Goal: Transaction & Acquisition: Book appointment/travel/reservation

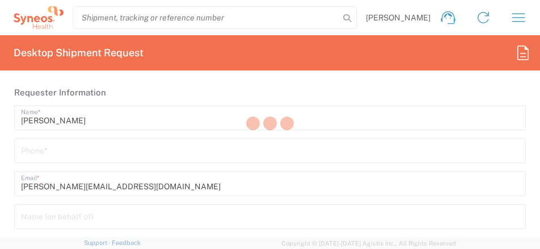
type input "Syneos Health [GEOGRAPHIC_DATA] SRL"
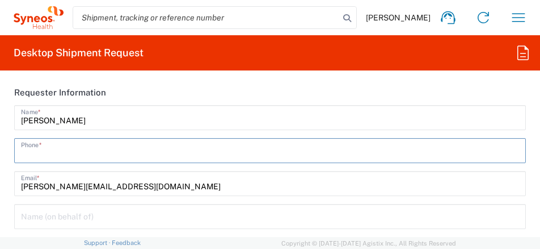
click at [105, 150] on input "tel" at bounding box center [270, 150] width 498 height 20
type input "335424007"
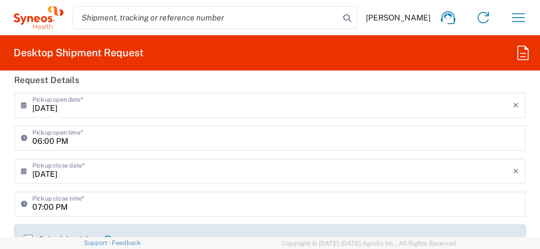
scroll to position [227, 0]
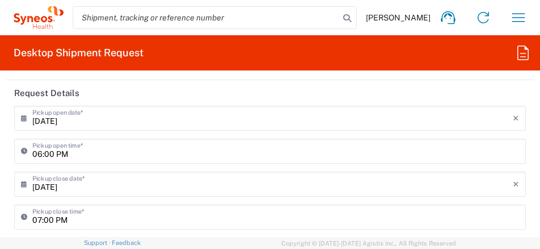
click at [90, 124] on input "[DATE]" at bounding box center [272, 117] width 481 height 20
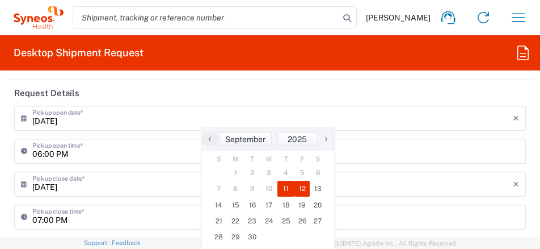
click at [301, 191] on span "12" at bounding box center [303, 188] width 16 height 16
type input "[DATE]"
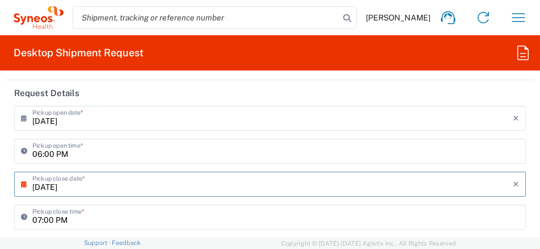
click at [115, 155] on input "06:00 PM" at bounding box center [275, 150] width 487 height 20
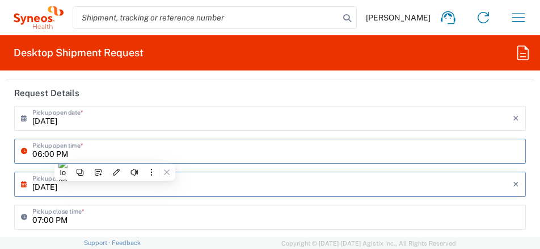
click at [56, 153] on input "06:00 PM" at bounding box center [275, 150] width 487 height 20
click at [105, 152] on input "06:00 PM" at bounding box center [275, 150] width 487 height 20
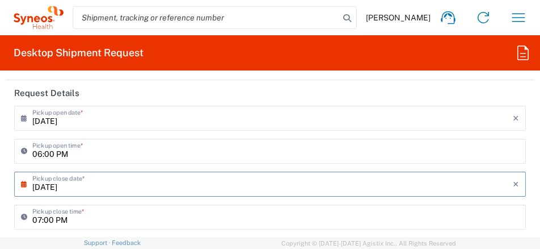
click at [24, 150] on icon at bounding box center [26, 151] width 11 height 18
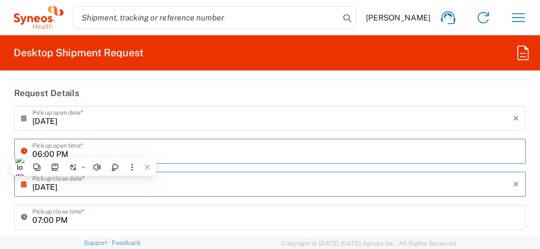
click at [24, 150] on icon at bounding box center [26, 151] width 11 height 18
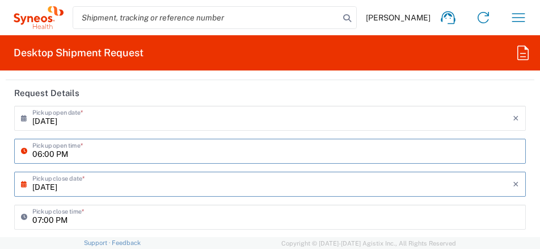
click at [111, 149] on input "06:00 PM" at bounding box center [275, 150] width 487 height 20
click at [37, 153] on input "06:00 PM" at bounding box center [275, 150] width 487 height 20
click at [35, 153] on input "06:00 PM" at bounding box center [275, 150] width 487 height 20
click at [149, 146] on input "08:00 AM" at bounding box center [275, 150] width 487 height 20
type input "08:00 AM"
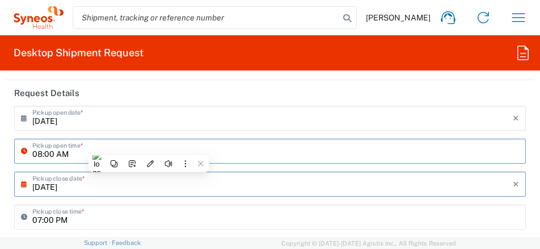
click at [105, 186] on input "[DATE]" at bounding box center [272, 183] width 481 height 20
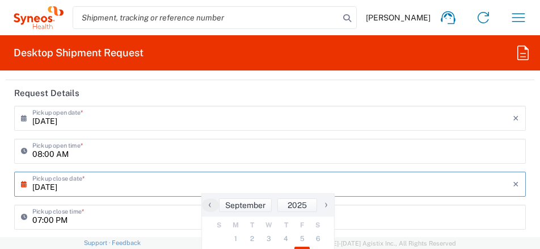
click at [403, 149] on input "08:00 AM" at bounding box center [275, 150] width 487 height 20
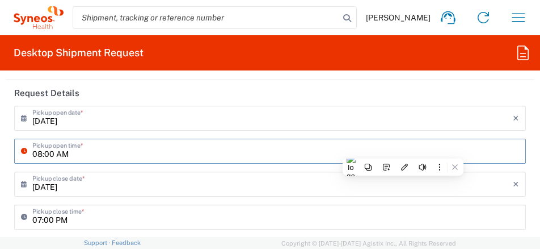
click at [114, 194] on div "[DATE] × Pickup close date *" at bounding box center [270, 183] width 512 height 25
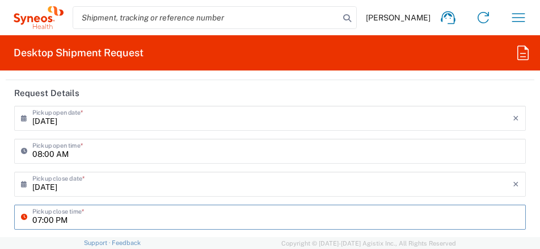
click at [87, 221] on input "07:00 PM" at bounding box center [275, 216] width 487 height 20
click at [39, 220] on input "07:00 PM" at bounding box center [275, 216] width 487 height 20
type input "04:00 PM"
click at [130, 192] on input "[DATE]" at bounding box center [272, 183] width 481 height 20
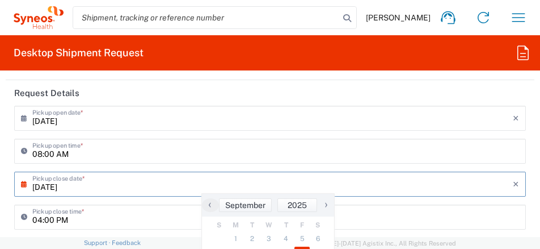
click at [119, 215] on input "04:00 PM" at bounding box center [275, 216] width 487 height 20
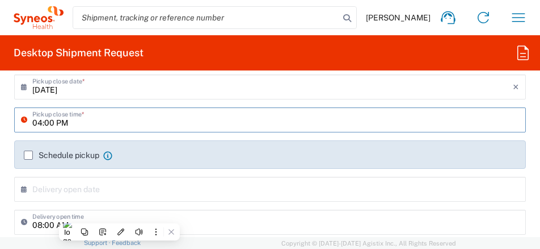
scroll to position [397, 0]
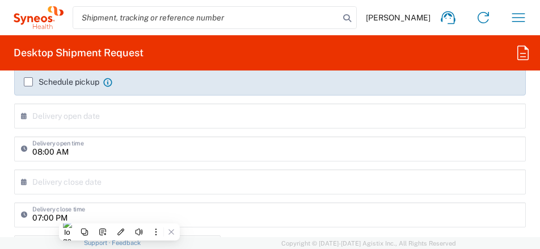
click at [25, 83] on label "Schedule pickup" at bounding box center [61, 81] width 75 height 9
click at [28, 82] on input "Schedule pickup" at bounding box center [28, 82] width 0 height 0
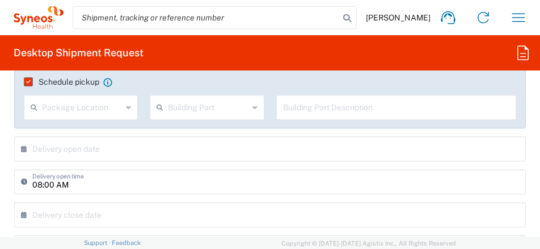
click at [88, 112] on input "text" at bounding box center [82, 106] width 80 height 20
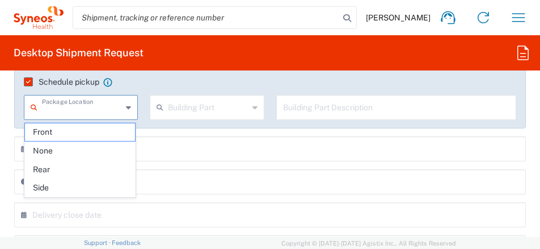
click at [216, 161] on div "× Delivery open date Cancel Apply" at bounding box center [270, 152] width 518 height 33
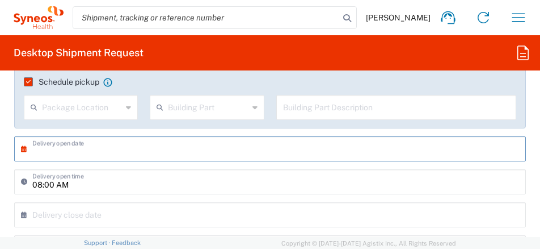
click at [220, 152] on input "text" at bounding box center [272, 148] width 481 height 20
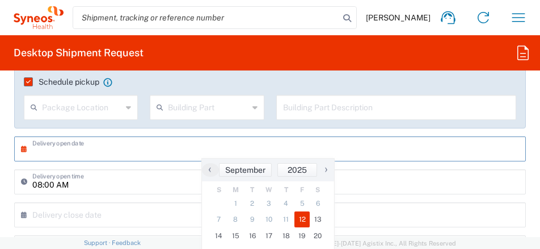
click at [303, 221] on span "12" at bounding box center [303, 219] width 16 height 16
type input "[DATE]"
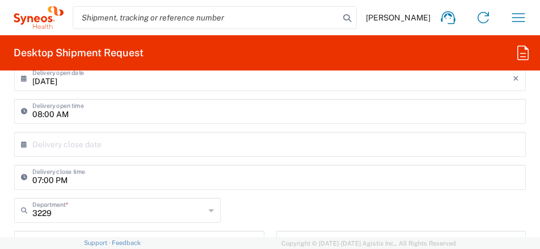
scroll to position [454, 0]
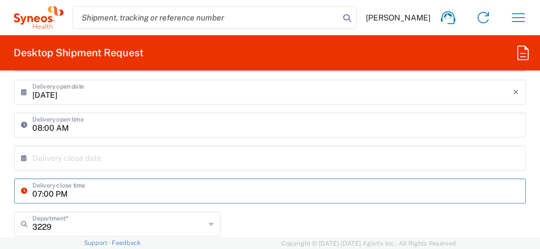
click at [40, 193] on input "07:00 PM" at bounding box center [275, 190] width 487 height 20
type input "04:00 PM"
click at [131, 171] on div "× Delivery close date Cancel Apply" at bounding box center [270, 161] width 518 height 33
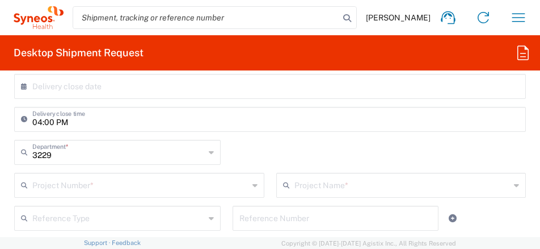
scroll to position [568, 0]
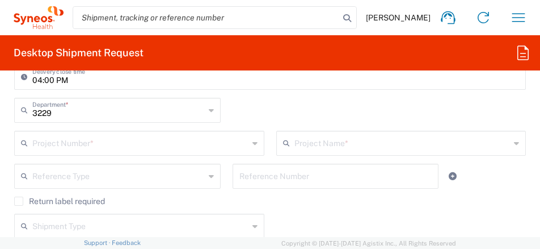
click at [65, 153] on div "Project Number *" at bounding box center [139, 143] width 250 height 25
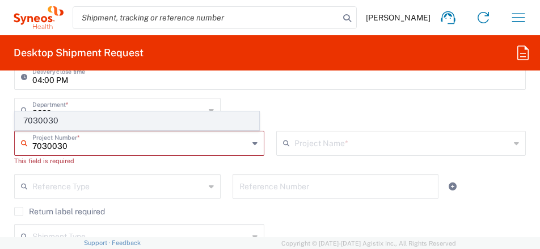
type input "7030030"
click at [48, 121] on span "7030030" at bounding box center [136, 121] width 243 height 18
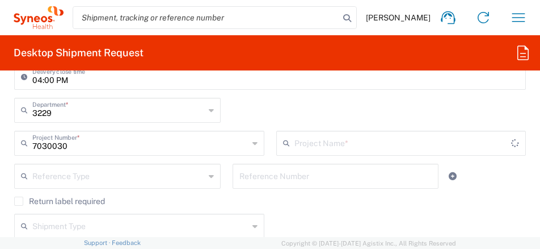
type input "Swedish 7030030"
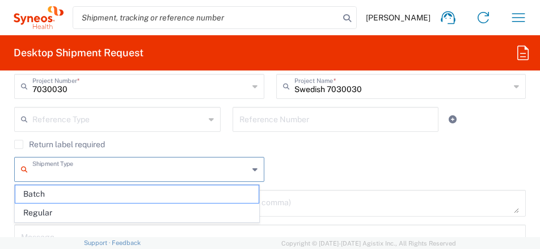
click at [103, 173] on input "text" at bounding box center [140, 168] width 216 height 20
click at [44, 211] on span "Regular" at bounding box center [136, 213] width 243 height 18
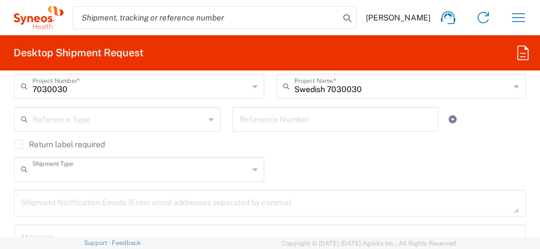
type input "Regular"
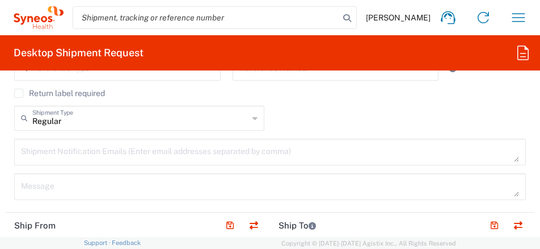
scroll to position [681, 0]
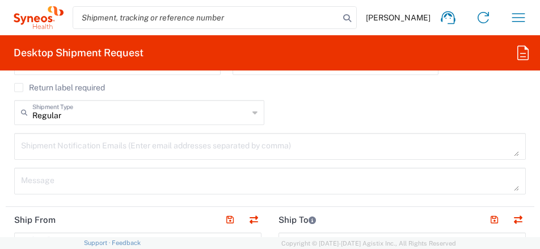
click at [103, 146] on textarea at bounding box center [270, 146] width 498 height 20
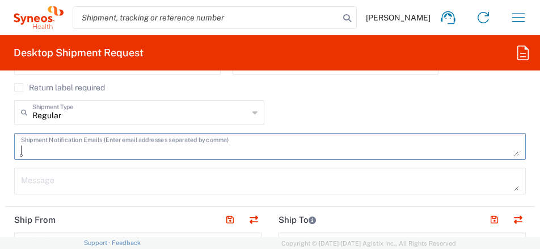
paste textarea "[EMAIL_ADDRESS][DOMAIN_NAME]"
type textarea "[EMAIL_ADDRESS][DOMAIN_NAME]"
click at [137, 178] on textarea at bounding box center [270, 181] width 498 height 20
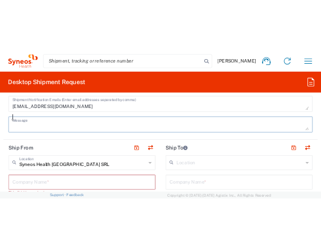
scroll to position [795, 0]
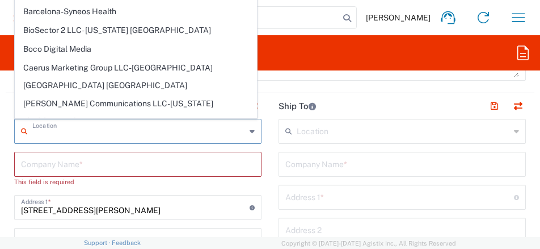
drag, startPoint x: 145, startPoint y: 136, endPoint x: 0, endPoint y: 155, distance: 145.9
click at [0, 158] on html "[PERSON_NAME] Home Shipment estimator Shipment tracking Desktop shipment reques…" at bounding box center [270, 124] width 540 height 249
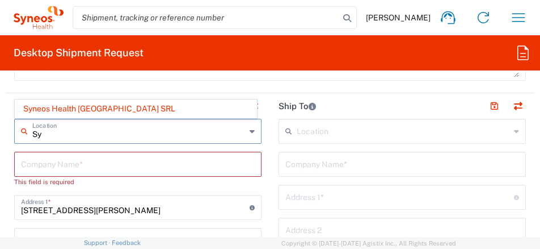
type input "S"
click at [250, 133] on icon at bounding box center [252, 131] width 5 height 18
click at [106, 132] on input "text" at bounding box center [138, 130] width 213 height 20
click at [348, 133] on input "text" at bounding box center [403, 130] width 213 height 20
click at [64, 163] on input "text" at bounding box center [138, 163] width 234 height 20
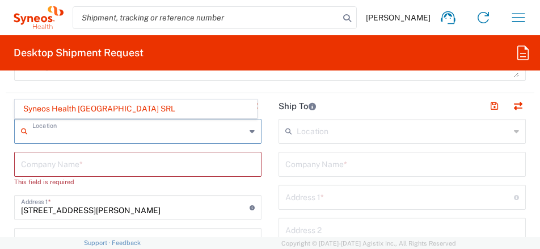
click at [89, 110] on header "Ship From" at bounding box center [138, 106] width 264 height 26
click at [174, 160] on input "text" at bounding box center [138, 163] width 234 height 20
type input "Syneos Health [GEOGRAPHIC_DATA] SRL"
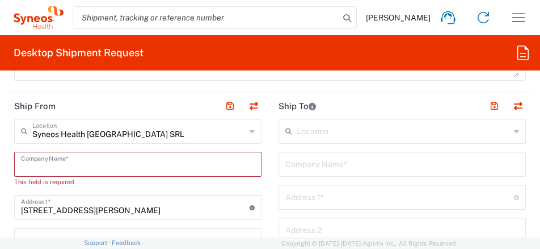
drag, startPoint x: 68, startPoint y: 170, endPoint x: 85, endPoint y: 131, distance: 42.5
click at [65, 171] on input "text" at bounding box center [138, 163] width 234 height 20
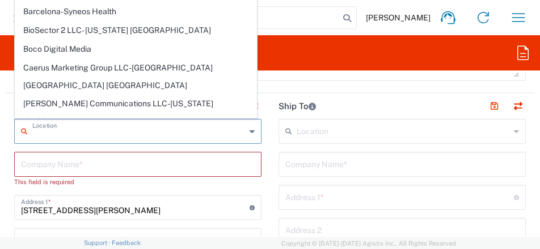
drag, startPoint x: 151, startPoint y: 135, endPoint x: -2, endPoint y: 143, distance: 153.4
click at [0, 143] on html "[PERSON_NAME] Home Shipment estimator Shipment tracking Desktop shipment reques…" at bounding box center [270, 124] width 540 height 249
type input "Syneos Health [GEOGRAPHIC_DATA] SRL"
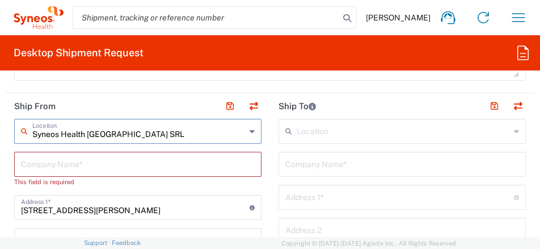
click at [47, 169] on input "text" at bounding box center [138, 163] width 234 height 20
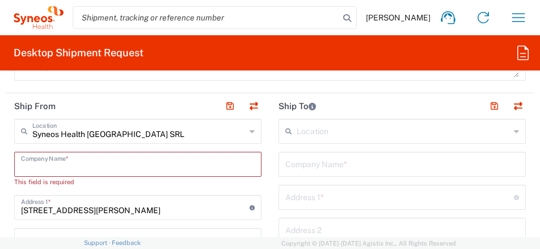
type input "S"
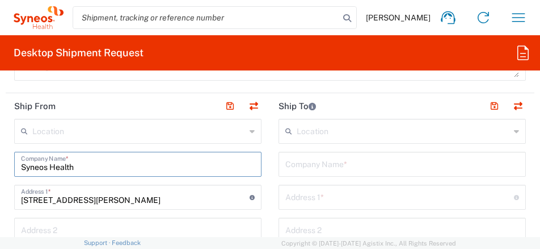
type input "Syneos Health"
click at [204, 196] on input "[STREET_ADDRESS][PERSON_NAME]" at bounding box center [135, 196] width 229 height 20
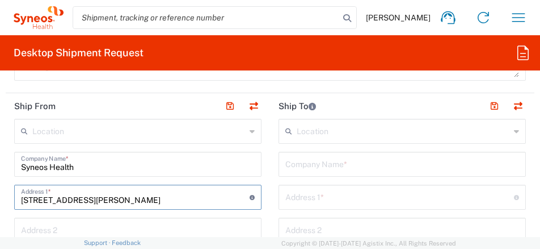
scroll to position [851, 0]
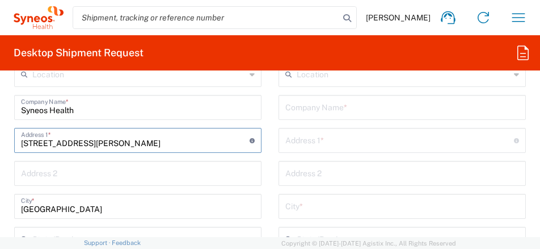
drag, startPoint x: 124, startPoint y: 142, endPoint x: -2, endPoint y: 153, distance: 127.0
click at [0, 153] on html "[PERSON_NAME] Home Shipment estimator Shipment tracking Desktop shipment reques…" at bounding box center [270, 124] width 540 height 249
type input "[STREET_ADDRESS]"
type input "[PERSON_NAME][EMAIL_ADDRESS][DOMAIN_NAME]"
type input "none"
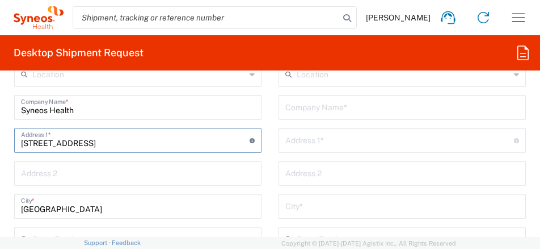
type input "335424007"
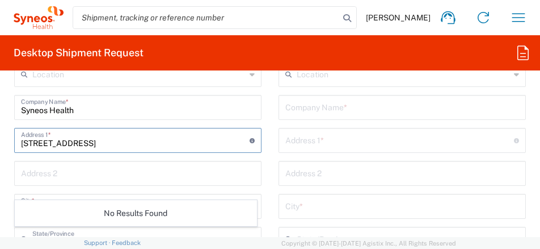
click at [133, 178] on input "text" at bounding box center [138, 172] width 234 height 20
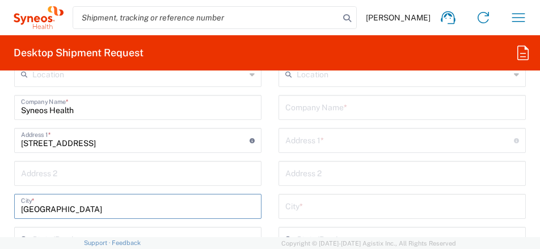
click at [72, 212] on input "[GEOGRAPHIC_DATA]" at bounding box center [138, 205] width 234 height 20
drag, startPoint x: 72, startPoint y: 212, endPoint x: -2, endPoint y: 208, distance: 74.5
click at [69, 211] on input "[GEOGRAPHIC_DATA]" at bounding box center [138, 205] width 234 height 20
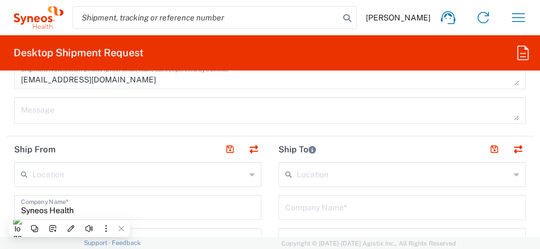
scroll to position [738, 0]
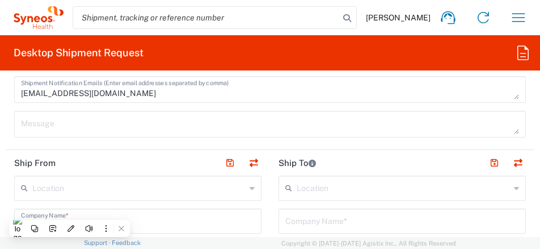
type input "Villasanta"
click at [337, 190] on input "text" at bounding box center [403, 187] width 213 height 20
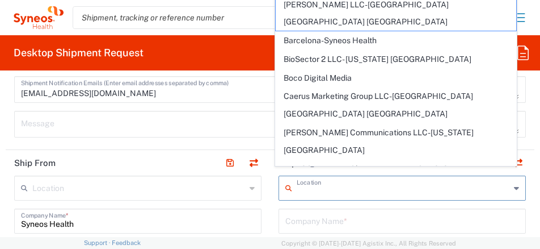
scroll to position [795, 0]
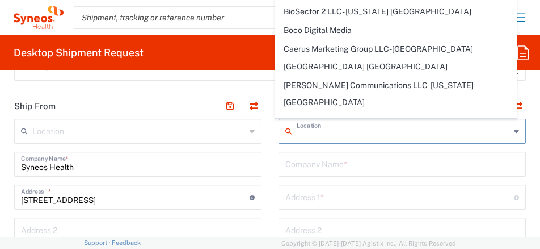
click at [324, 159] on input "text" at bounding box center [402, 163] width 234 height 20
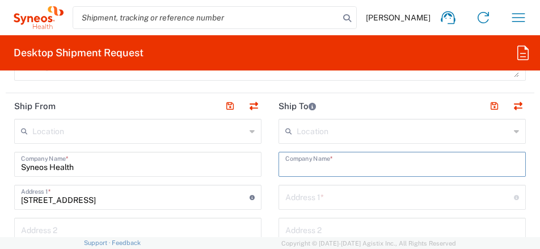
click at [295, 197] on input "text" at bounding box center [399, 196] width 229 height 20
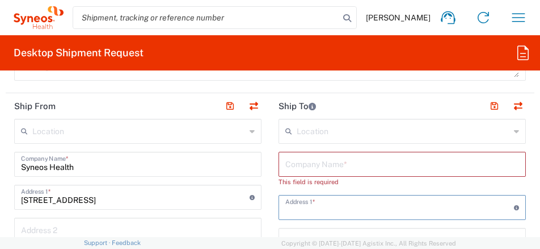
paste input "[STREET_ADDRESS][PERSON_NAME]"
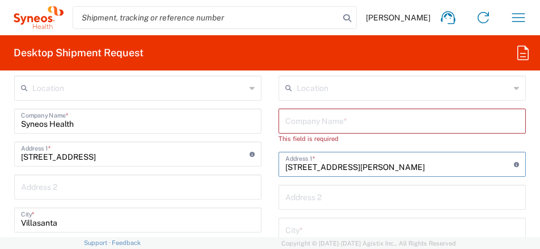
scroll to position [851, 0]
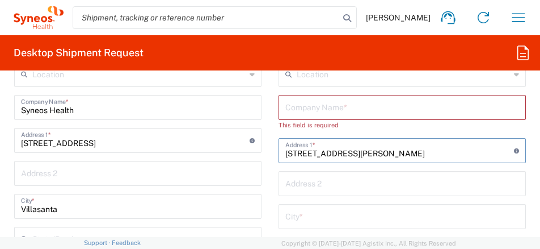
type input "[STREET_ADDRESS][PERSON_NAME]"
click at [298, 218] on input "text" at bounding box center [402, 215] width 234 height 20
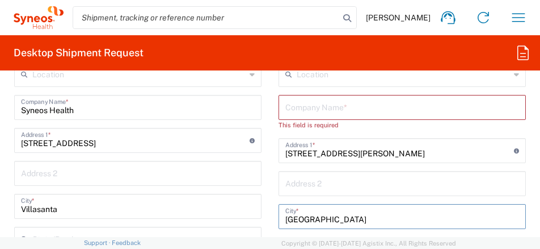
type input "[GEOGRAPHIC_DATA]"
click at [380, 150] on input "[STREET_ADDRESS][PERSON_NAME]" at bounding box center [399, 150] width 229 height 20
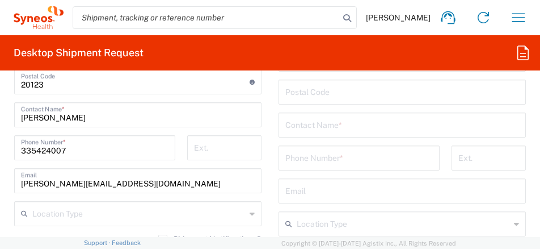
scroll to position [1078, 0]
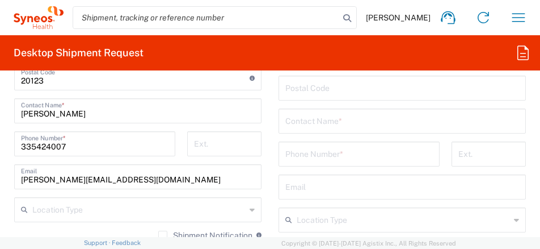
type input "[STREET_ADDRESS][PERSON_NAME]"
click at [307, 96] on input "undefined" at bounding box center [402, 87] width 234 height 20
paste input "00138"
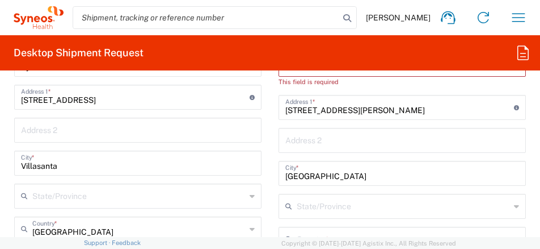
scroll to position [851, 0]
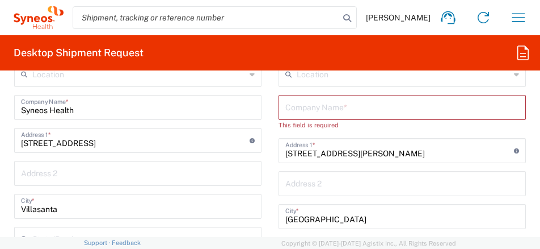
type input "00138"
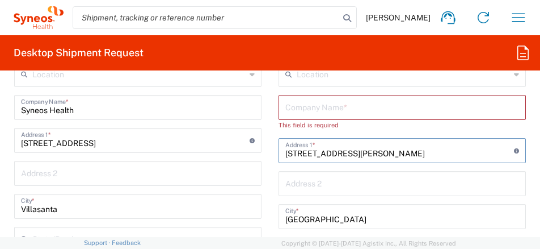
click at [416, 153] on input "[STREET_ADDRESS][PERSON_NAME]" at bounding box center [399, 150] width 229 height 20
click at [353, 154] on input "[STREET_ADDRESS][PERSON_NAME]" at bounding box center [399, 150] width 229 height 20
type input "[STREET_ADDRESS][PERSON_NAME]"
click at [95, 142] on input "[STREET_ADDRESS]" at bounding box center [135, 139] width 229 height 20
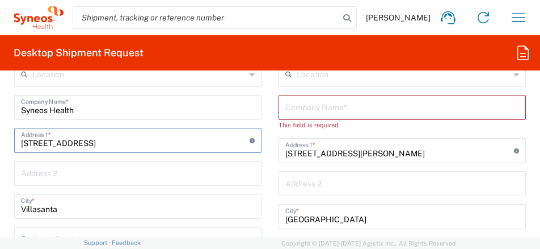
click at [35, 143] on input "[STREET_ADDRESS]" at bounding box center [135, 139] width 229 height 20
type input "[STREET_ADDRESS][PERSON_NAME]"
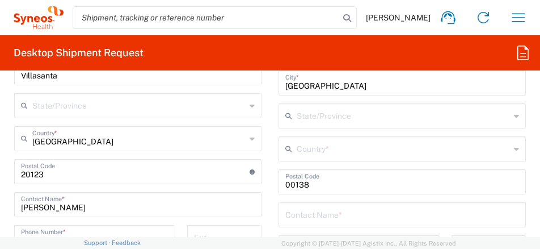
scroll to position [965, 0]
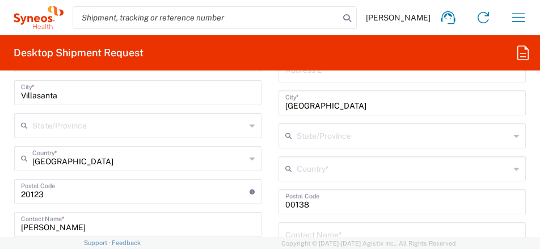
click at [313, 170] on input "text" at bounding box center [403, 168] width 213 height 20
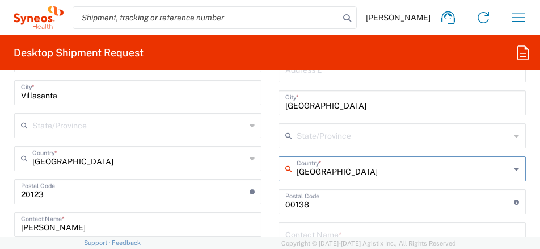
type input "[GEOGRAPHIC_DATA]"
click at [270, 179] on main "Location [PERSON_NAME] LLC-[GEOGRAPHIC_DATA] [GEOGRAPHIC_DATA] [GEOGRAPHIC_DATA…" at bounding box center [402, 191] width 264 height 487
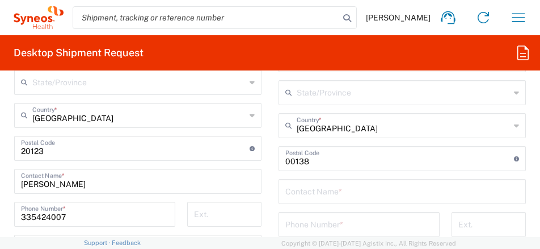
scroll to position [1022, 0]
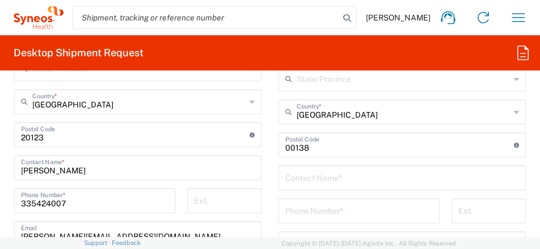
click at [309, 178] on input "text" at bounding box center [402, 177] width 234 height 20
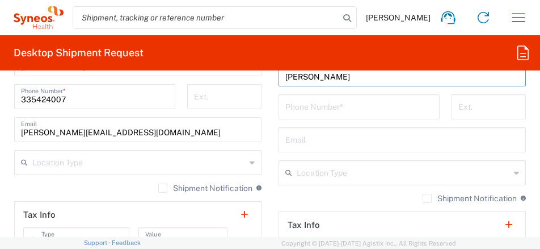
scroll to position [1135, 0]
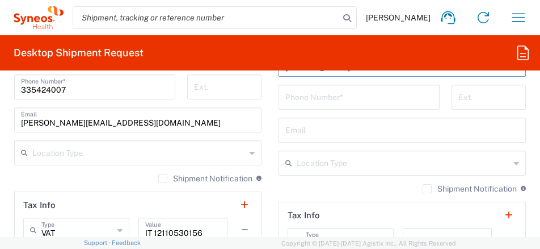
type input "[PERSON_NAME]"
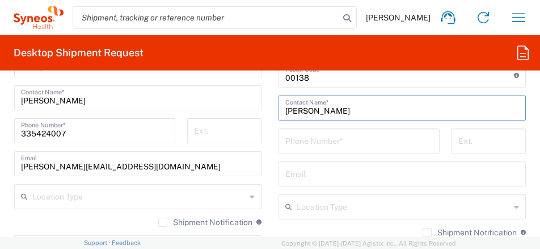
scroll to position [1078, 0]
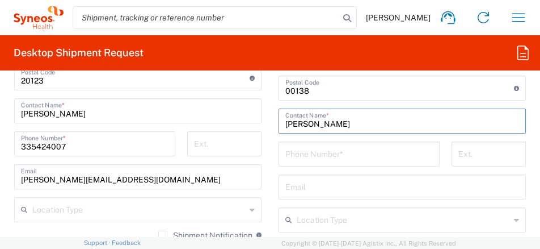
click at [310, 190] on input "text" at bounding box center [402, 186] width 234 height 20
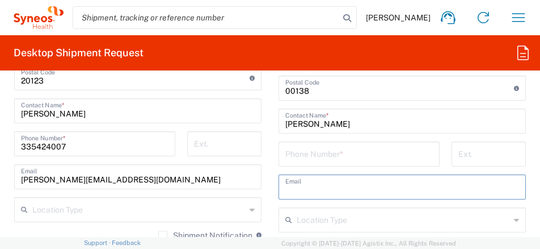
paste input "[EMAIL_ADDRESS][DOMAIN_NAME]"
type input "[EMAIL_ADDRESS][DOMAIN_NAME]"
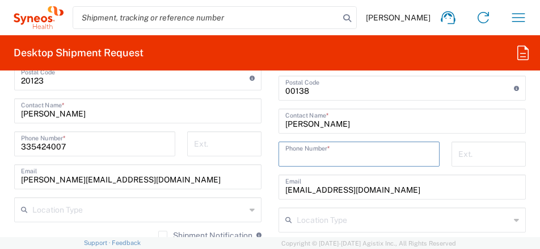
click at [324, 158] on input "tel" at bounding box center [359, 153] width 148 height 20
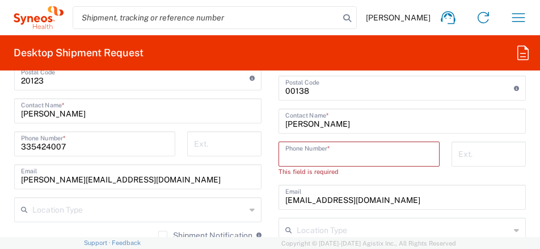
paste input "[PHONE_NUMBER]"
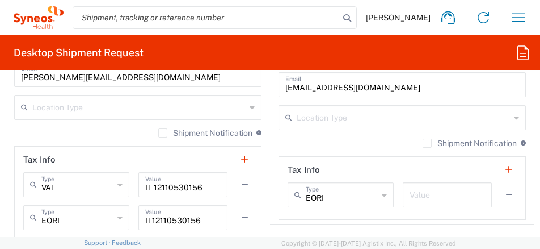
scroll to position [1192, 0]
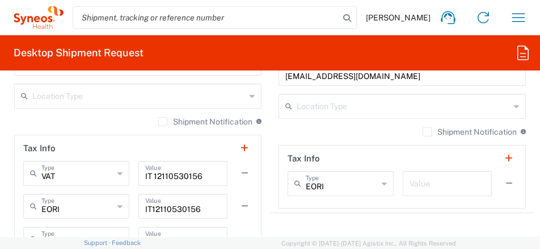
click at [158, 121] on label "Shipment Notification" at bounding box center [205, 121] width 94 height 9
click at [163, 121] on input "Shipment Notification" at bounding box center [163, 121] width 0 height 0
click at [423, 134] on label "Shipment Notification" at bounding box center [470, 131] width 94 height 9
click at [427, 132] on input "Shipment Notification" at bounding box center [427, 132] width 0 height 0
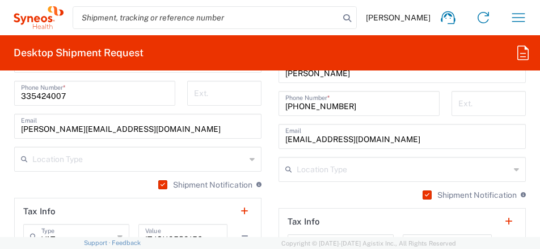
scroll to position [1078, 0]
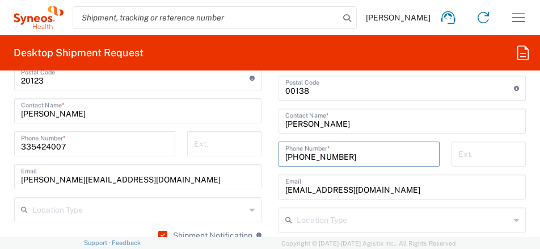
drag, startPoint x: 355, startPoint y: 157, endPoint x: 387, endPoint y: 158, distance: 31.3
click at [270, 163] on main "Location [PERSON_NAME] LLC-[GEOGRAPHIC_DATA] [GEOGRAPHIC_DATA] [GEOGRAPHIC_DATA…" at bounding box center [402, 78] width 264 height 487
paste input "[PHONE_NUMBER]"
click at [389, 156] on input "[PHONE_NUMBER]" at bounding box center [359, 153] width 148 height 20
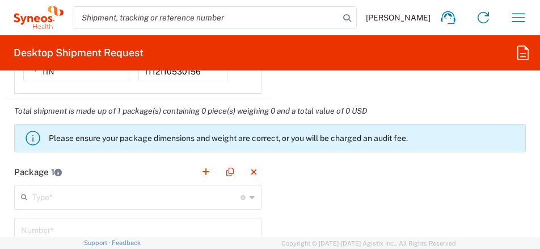
scroll to position [1419, 0]
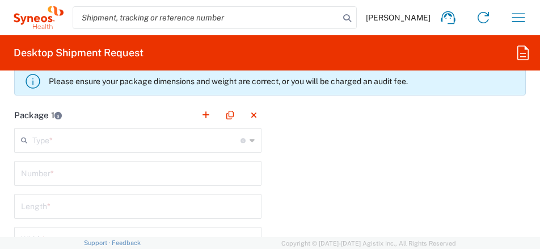
type input "[PHONE_NUMBER]"
click at [109, 140] on input "text" at bounding box center [136, 139] width 208 height 20
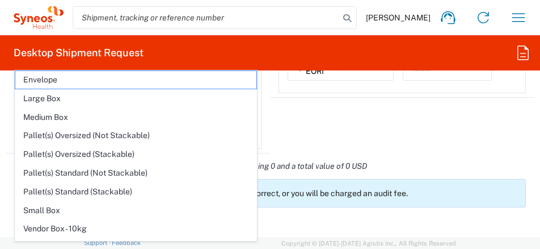
scroll to position [1305, 0]
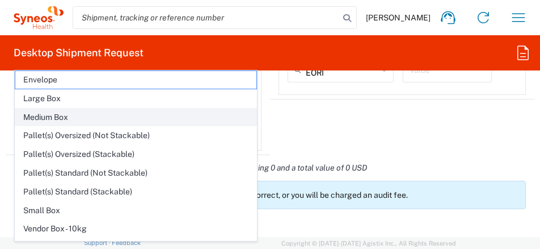
click at [59, 114] on span "Medium Box" at bounding box center [135, 117] width 241 height 18
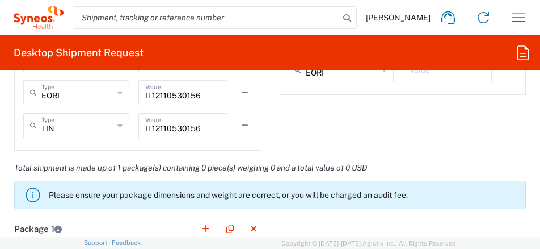
type input "Medium Box"
type input "13"
type input "11.5"
type input "2.5"
type input "in"
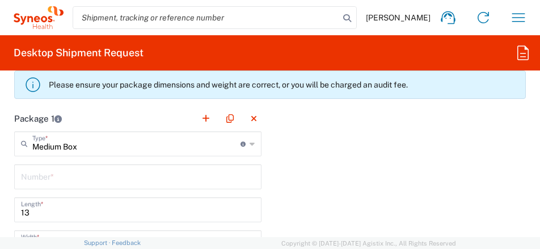
scroll to position [1419, 0]
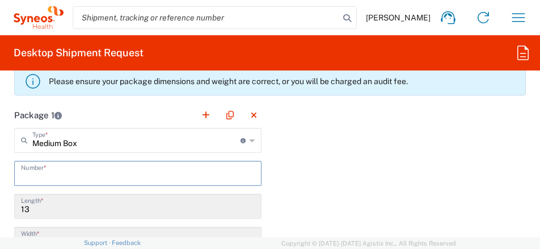
click at [95, 175] on input "text" at bounding box center [138, 172] width 234 height 20
type input "1"
click at [104, 200] on input "13" at bounding box center [138, 205] width 234 height 20
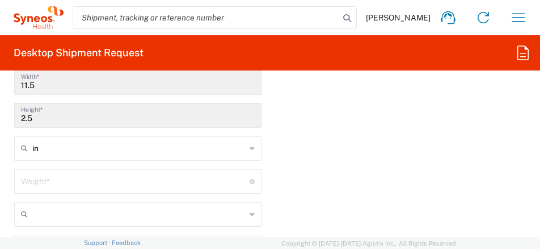
scroll to position [1589, 0]
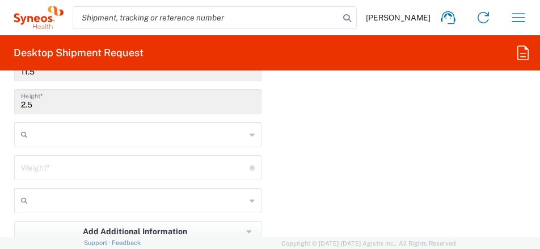
click at [75, 136] on input "text" at bounding box center [138, 134] width 213 height 18
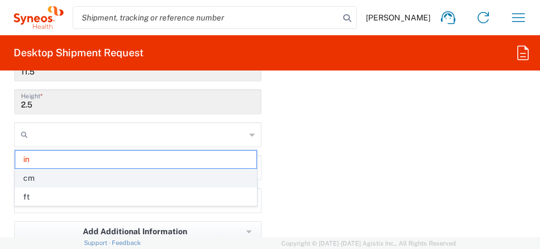
click at [34, 177] on span "cm" at bounding box center [135, 178] width 241 height 18
type input "33.02"
type input "29.21"
type input "6.35"
type input "cm"
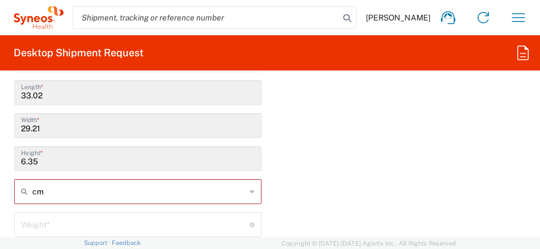
scroll to position [1476, 0]
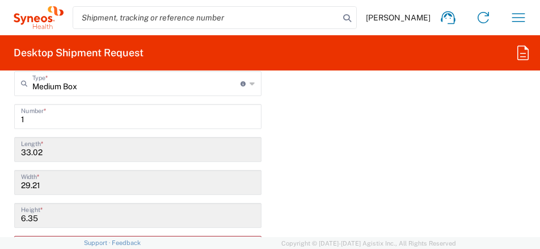
drag, startPoint x: 56, startPoint y: 150, endPoint x: -2, endPoint y: 154, distance: 58.0
click at [0, 154] on html "[PERSON_NAME] Home Shipment estimator Shipment tracking Desktop shipment reques…" at bounding box center [270, 124] width 540 height 249
drag, startPoint x: 0, startPoint y: 154, endPoint x: 46, endPoint y: 141, distance: 47.8
click at [46, 141] on input "33.02" at bounding box center [138, 148] width 234 height 20
drag, startPoint x: 12, startPoint y: 154, endPoint x: -2, endPoint y: 154, distance: 14.8
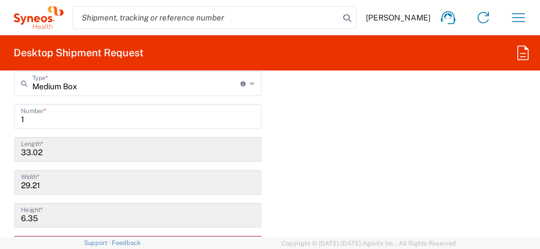
click at [0, 154] on html "[PERSON_NAME] Home Shipment estimator Shipment tracking Desktop shipment reques…" at bounding box center [270, 124] width 540 height 249
click at [29, 152] on input "33.02" at bounding box center [138, 148] width 234 height 20
drag, startPoint x: 29, startPoint y: 152, endPoint x: 42, endPoint y: 154, distance: 13.2
click at [30, 152] on input "33.02" at bounding box center [138, 148] width 234 height 20
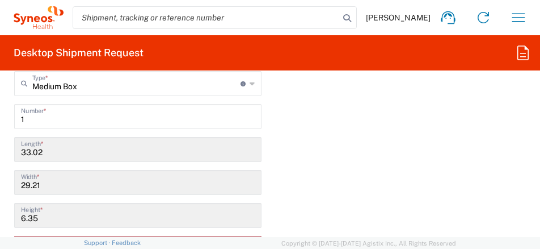
drag, startPoint x: 42, startPoint y: 154, endPoint x: 54, endPoint y: 157, distance: 12.9
click at [54, 157] on input "33.02" at bounding box center [138, 148] width 234 height 20
click at [56, 152] on input "33.02" at bounding box center [138, 148] width 234 height 20
drag, startPoint x: 56, startPoint y: 152, endPoint x: -2, endPoint y: 157, distance: 58.6
click at [0, 157] on html "[PERSON_NAME] Home Shipment estimator Shipment tracking Desktop shipment reques…" at bounding box center [270, 124] width 540 height 249
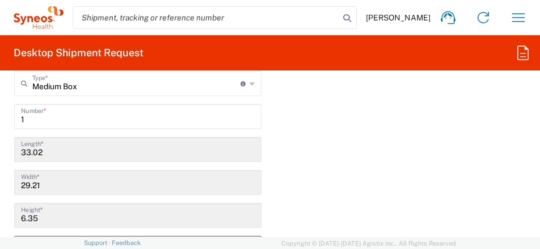
drag, startPoint x: 77, startPoint y: 161, endPoint x: 108, endPoint y: 169, distance: 31.5
click at [108, 169] on div "33.02 Length *" at bounding box center [137, 153] width 253 height 33
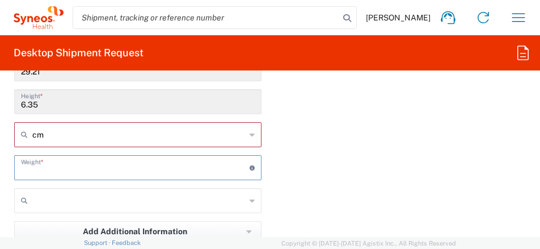
click at [96, 169] on input "number" at bounding box center [135, 167] width 229 height 20
type input "5"
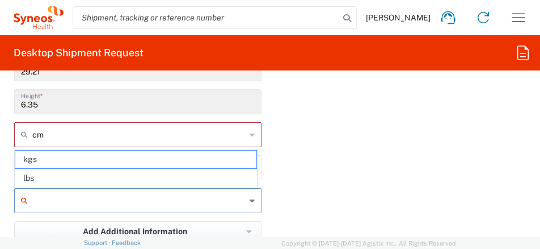
click at [82, 203] on input "text" at bounding box center [138, 200] width 213 height 18
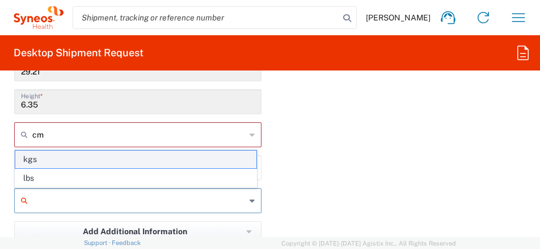
click at [58, 158] on span "kgs" at bounding box center [135, 159] width 241 height 18
type input "kgs"
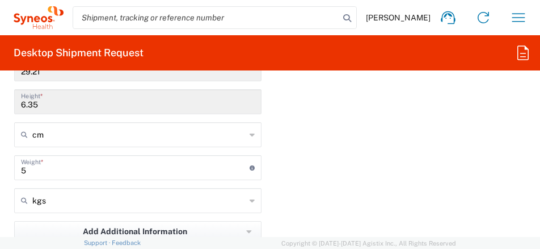
click at [379, 165] on div "Package 1 Medium Box Type * Material used to package goods Envelope Large Box M…" at bounding box center [270, 122] width 529 height 381
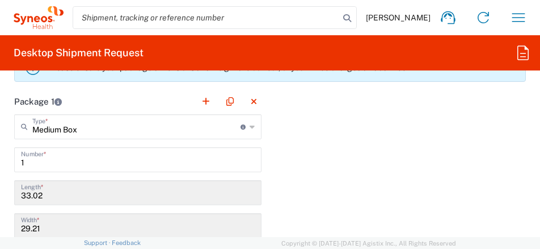
scroll to position [1419, 0]
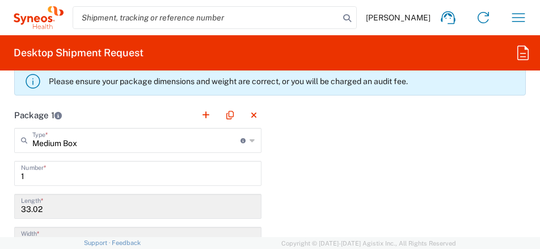
click at [216, 146] on input "Medium Box" at bounding box center [136, 139] width 208 height 20
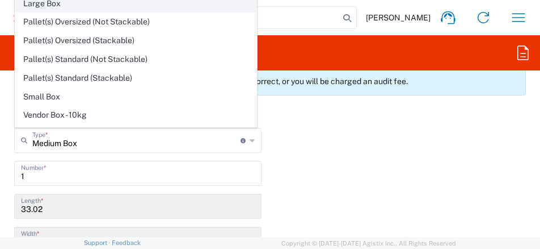
click at [119, 5] on span "Large Box" at bounding box center [135, 4] width 241 height 18
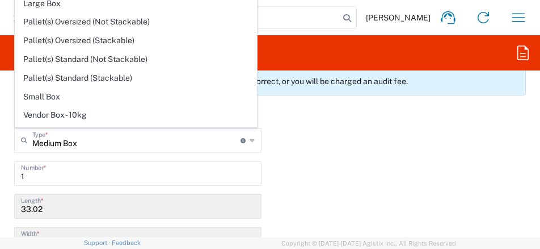
type input "Large Box"
type input "44.45"
type input "31.75"
type input "7.62"
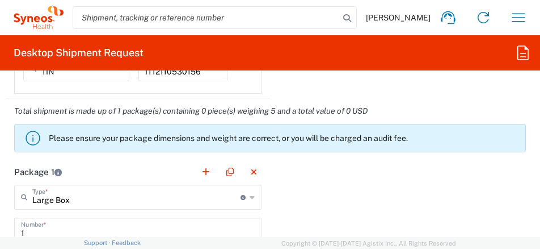
scroll to position [1362, 0]
click at [164, 200] on input "Large Box" at bounding box center [136, 196] width 208 height 20
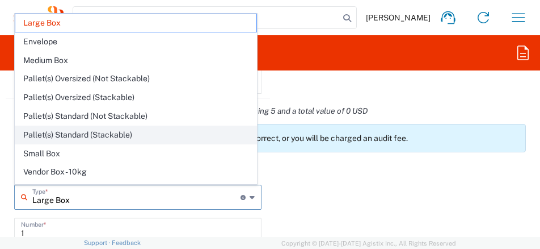
scroll to position [35, 0]
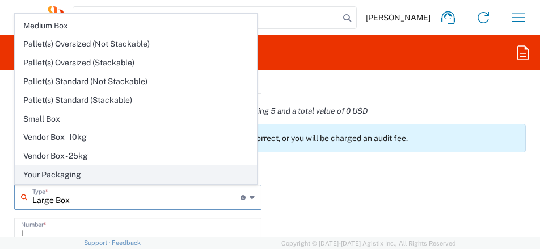
click at [64, 166] on span "Your Packaging" at bounding box center [135, 175] width 241 height 18
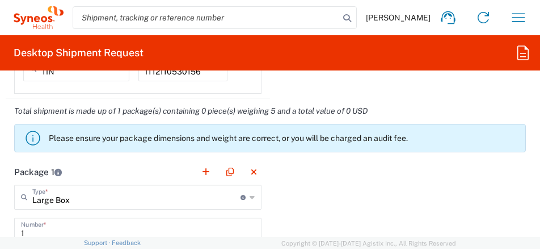
type input "Your Packaging"
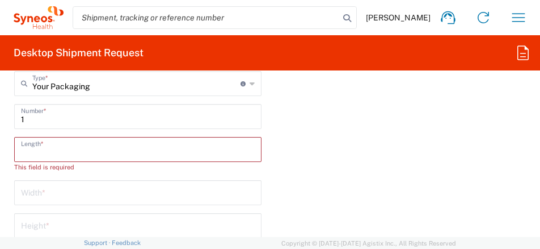
click at [64, 155] on input "number" at bounding box center [138, 148] width 234 height 20
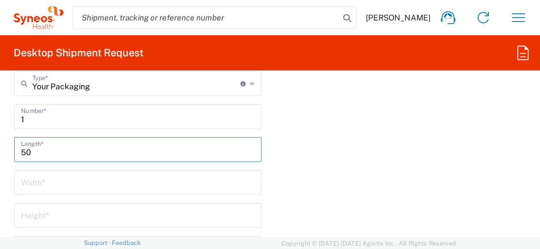
type input "50"
click at [73, 180] on input "number" at bounding box center [138, 181] width 234 height 20
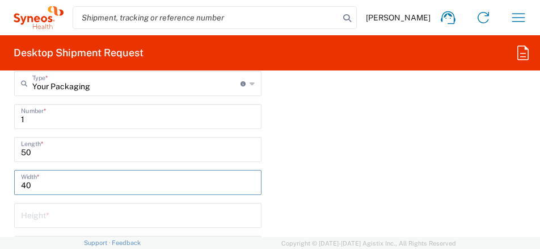
type input "40"
click at [35, 217] on input "number" at bounding box center [138, 214] width 234 height 20
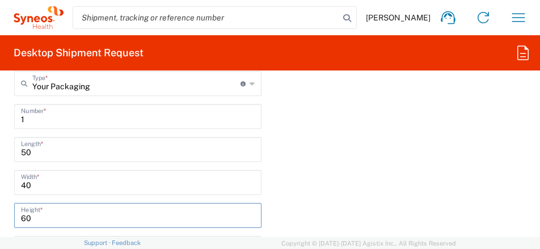
type input "60"
click at [305, 181] on div "Package 1 Your Packaging Type * Material used to package goods Large Box Envelo…" at bounding box center [270, 235] width 529 height 381
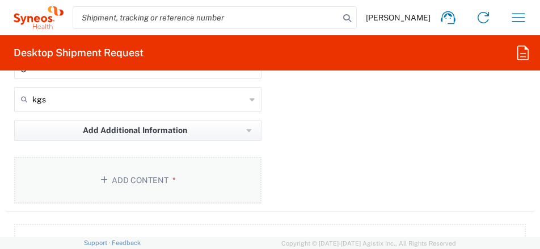
scroll to position [1703, 0]
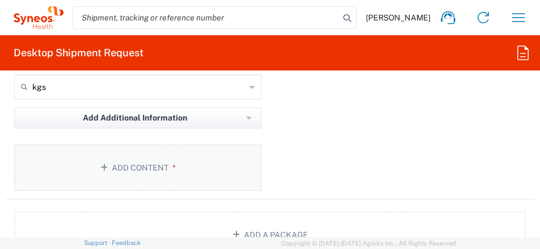
click at [138, 162] on button "Add Content *" at bounding box center [137, 167] width 247 height 47
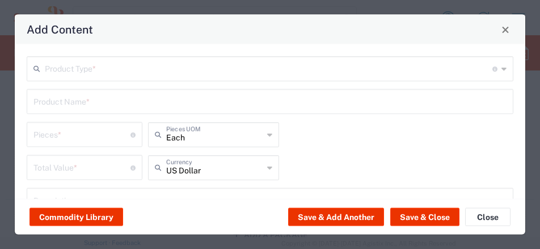
click at [104, 68] on input "text" at bounding box center [269, 68] width 448 height 20
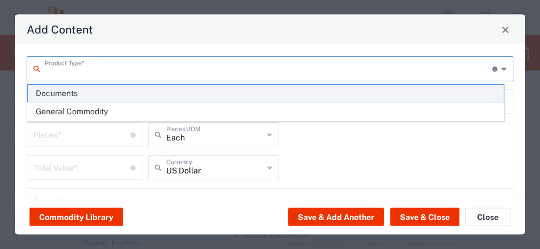
click at [73, 94] on span "Documents" at bounding box center [266, 94] width 476 height 18
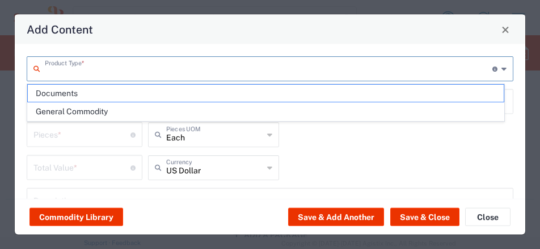
type input "Documents"
type input "1"
type textarea "Documents"
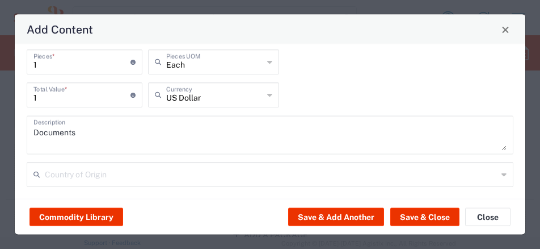
scroll to position [80, 0]
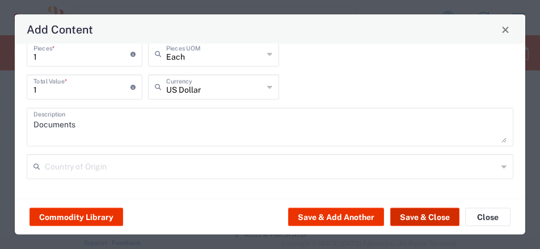
click at [423, 216] on button "Save & Close" at bounding box center [424, 217] width 69 height 18
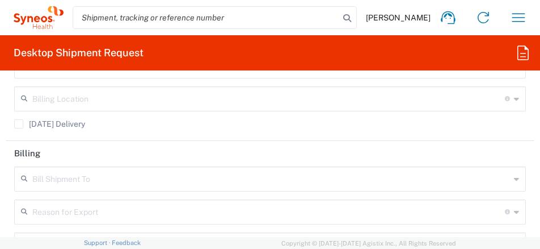
scroll to position [2100, 0]
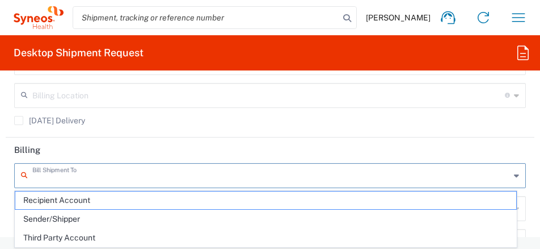
click at [118, 174] on input "text" at bounding box center [271, 175] width 478 height 20
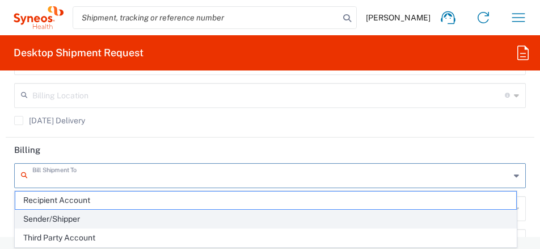
click at [39, 217] on span "Sender/Shipper" at bounding box center [265, 219] width 501 height 18
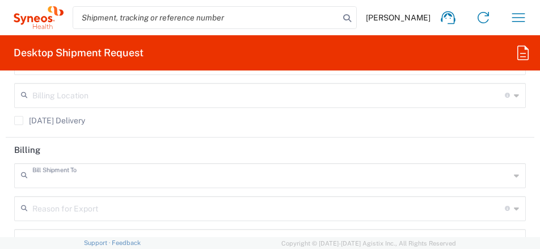
type input "Sender/Shipper"
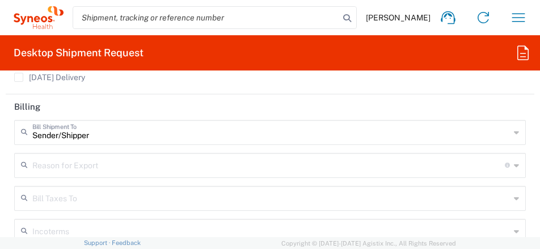
scroll to position [2157, 0]
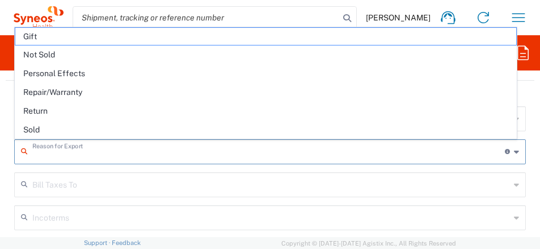
click at [110, 154] on input "text" at bounding box center [268, 151] width 473 height 20
click at [125, 194] on div "Bill Taxes To" at bounding box center [270, 184] width 512 height 25
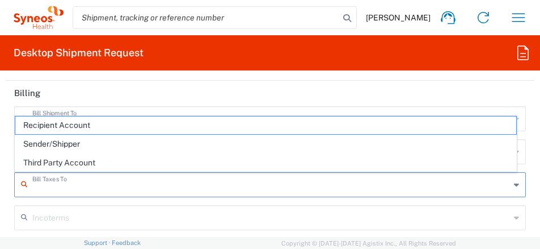
click at [6, 186] on main "Sender/[PERSON_NAME] Shipment To Recipient Account Sender/Shipper Third Party A…" at bounding box center [270, 188] width 529 height 165
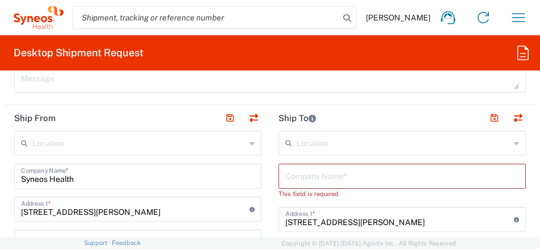
scroll to position [795, 0]
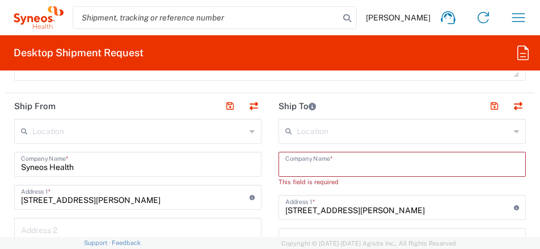
click at [342, 163] on input "text" at bounding box center [402, 163] width 234 height 20
click at [37, 167] on input "Syneos Health" at bounding box center [138, 163] width 234 height 20
click at [36, 167] on input "Syneos Health" at bounding box center [138, 163] width 234 height 20
click at [311, 161] on input "text" at bounding box center [402, 163] width 234 height 20
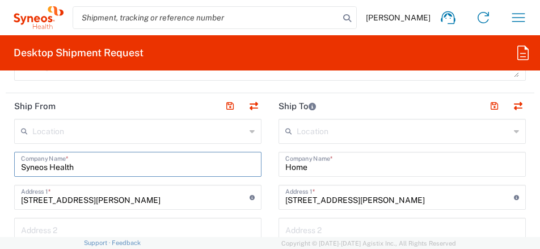
drag, startPoint x: 90, startPoint y: 166, endPoint x: 0, endPoint y: 174, distance: 90.5
click at [298, 169] on input "Home" at bounding box center [402, 163] width 234 height 20
click at [305, 167] on input "Home" at bounding box center [402, 163] width 234 height 20
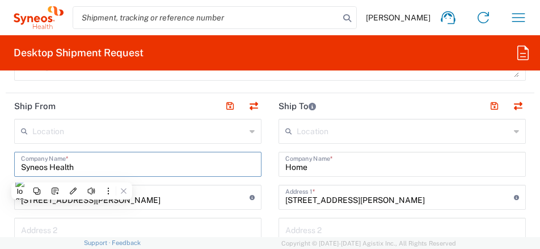
click at [326, 88] on div "Message" at bounding box center [271, 71] width 524 height 35
click at [123, 193] on input "[STREET_ADDRESS][PERSON_NAME]" at bounding box center [135, 196] width 229 height 20
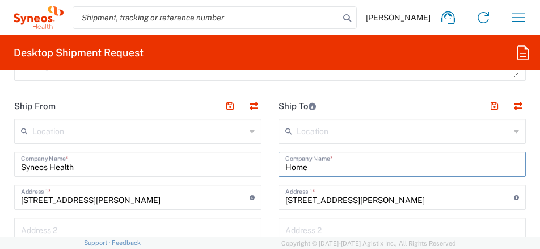
drag, startPoint x: 282, startPoint y: 166, endPoint x: 318, endPoint y: 166, distance: 36.3
click at [318, 166] on input "Home" at bounding box center [402, 163] width 234 height 20
paste input "Syneos Health"
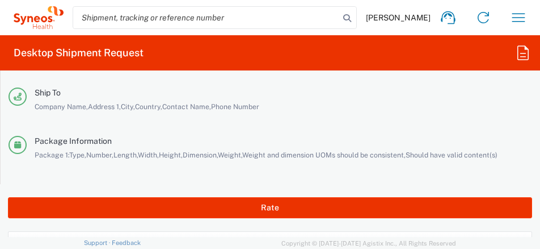
scroll to position [2667, 0]
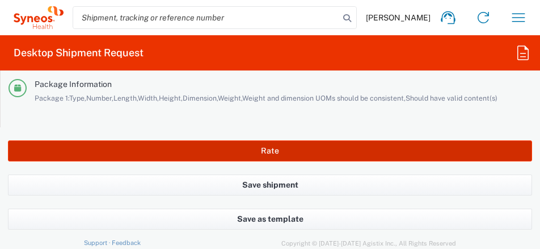
type input "Syneos Health"
click at [260, 154] on button "Rate" at bounding box center [270, 150] width 524 height 21
type input "7030030"
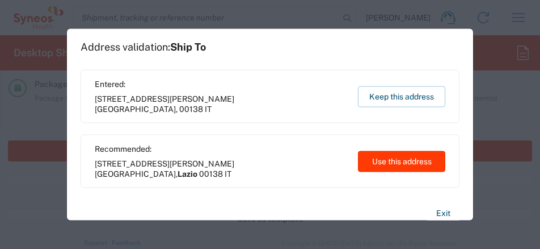
click at [405, 163] on button "Use this address" at bounding box center [401, 160] width 87 height 21
type input "Lazio"
type input "[GEOGRAPHIC_DATA]"
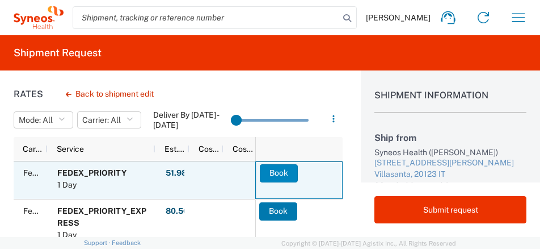
click at [271, 170] on button "Book" at bounding box center [279, 173] width 38 height 18
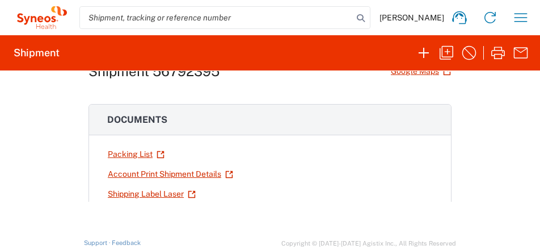
scroll to position [57, 0]
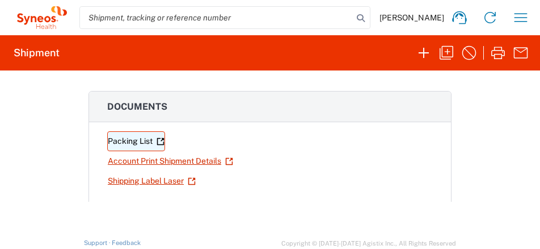
click at [129, 140] on link "Packing List" at bounding box center [136, 141] width 58 height 20
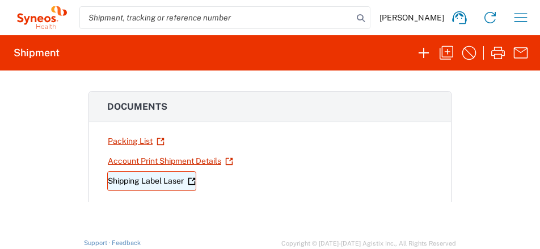
click at [121, 182] on link "Shipping Label Laser" at bounding box center [151, 181] width 89 height 20
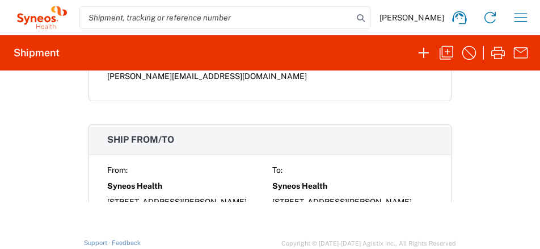
scroll to position [738, 0]
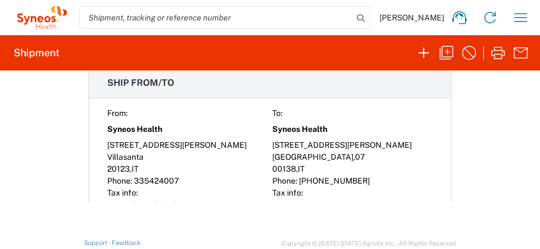
click at [108, 168] on span "20123" at bounding box center [118, 168] width 23 height 9
copy span "20123"
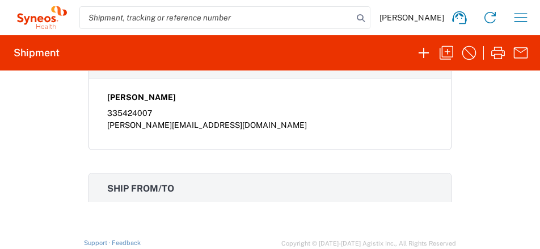
scroll to position [454, 0]
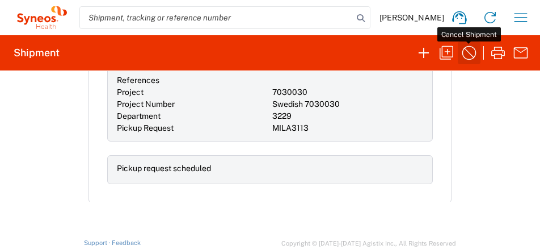
click at [472, 51] on icon "button" at bounding box center [469, 53] width 18 height 18
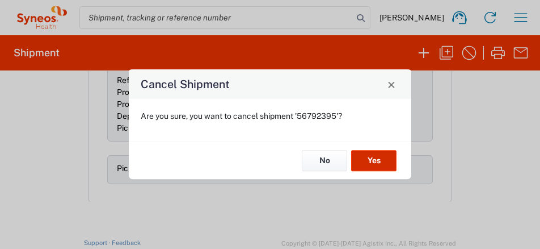
click at [384, 163] on button "Yes" at bounding box center [373, 160] width 45 height 21
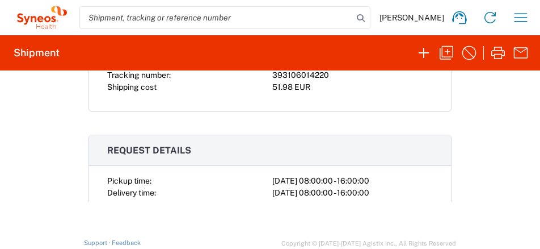
scroll to position [0, 0]
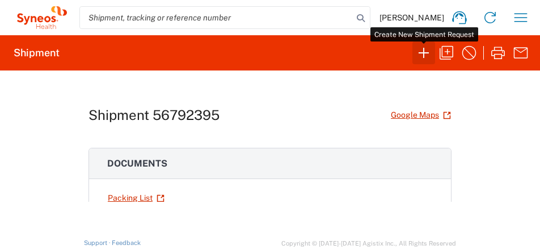
click at [426, 57] on icon "button" at bounding box center [424, 53] width 18 height 18
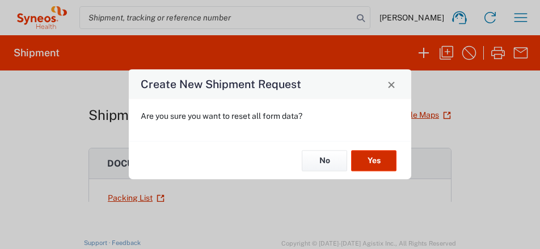
click at [372, 160] on button "Yes" at bounding box center [373, 160] width 45 height 21
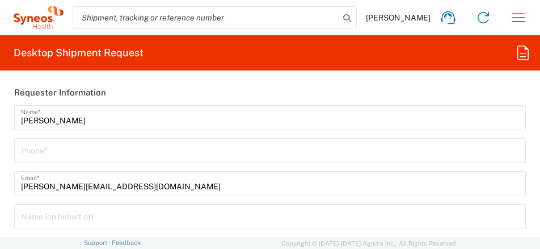
type input "3229"
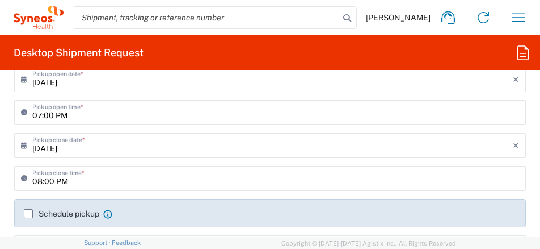
scroll to position [227, 0]
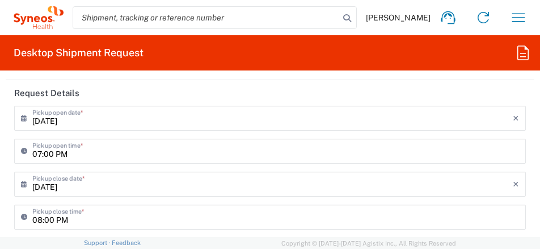
click at [110, 116] on input "[DATE]" at bounding box center [272, 117] width 481 height 20
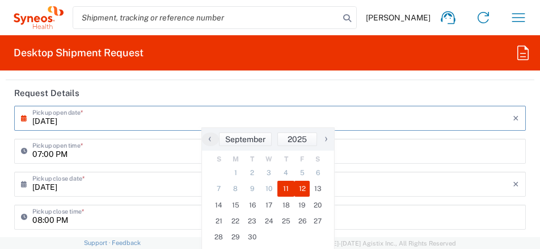
click at [301, 187] on span "12" at bounding box center [303, 188] width 16 height 16
type input "[DATE]"
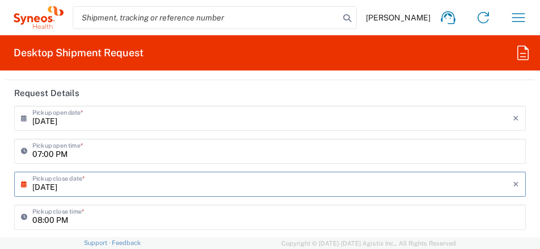
click at [116, 158] on input "07:00 PM" at bounding box center [275, 150] width 487 height 20
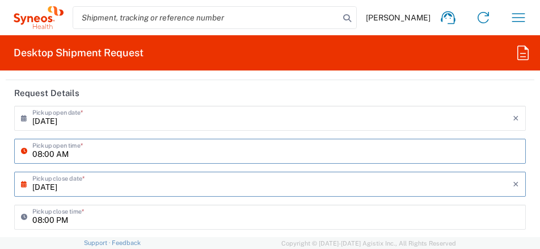
type input "08:00 AM"
click at [130, 180] on input "[DATE]" at bounding box center [272, 183] width 481 height 20
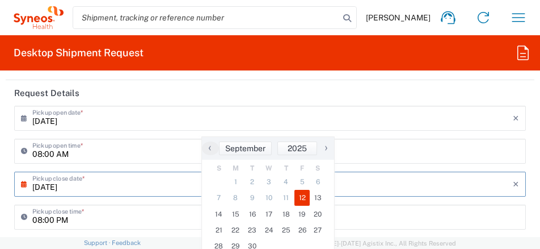
scroll to position [284, 0]
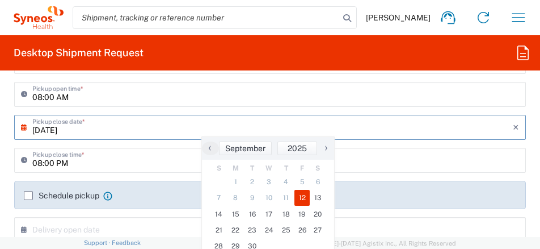
click at [43, 163] on input "08:00 PM" at bounding box center [275, 159] width 487 height 20
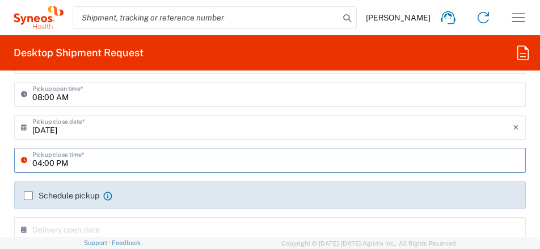
click at [127, 162] on input "04:00 PM" at bounding box center [275, 159] width 487 height 20
type input "04:00 PM"
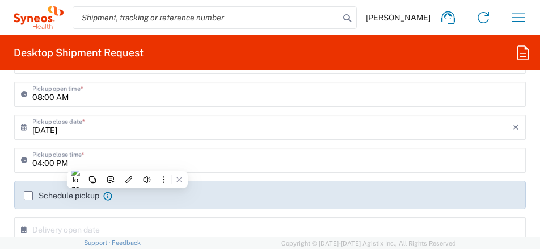
click at [29, 196] on label "Schedule pickup" at bounding box center [61, 195] width 75 height 9
click at [28, 195] on input "Schedule pickup" at bounding box center [28, 195] width 0 height 0
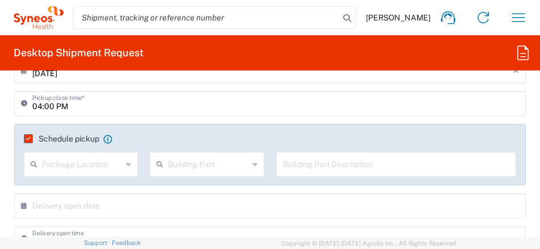
scroll to position [397, 0]
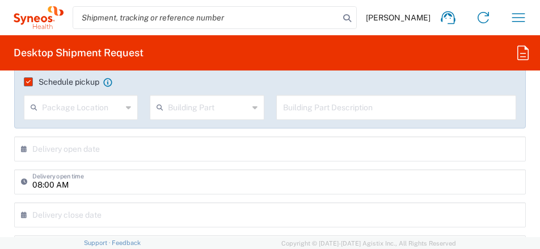
click at [24, 152] on icon at bounding box center [26, 149] width 11 height 18
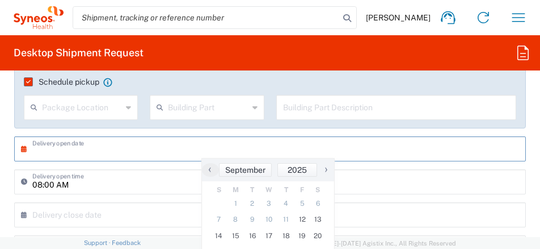
click at [141, 165] on div "× Delivery open date Cancel Apply" at bounding box center [270, 152] width 518 height 33
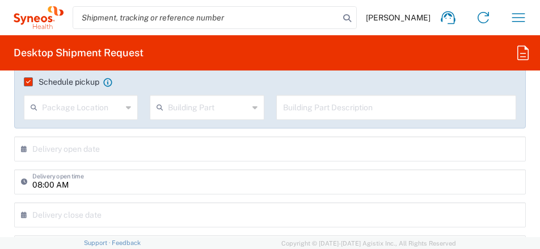
click at [6, 177] on main "[DATE] × Pickup open date * Cancel Apply 08:00 AM Pickup open time * [DATE] × P…" at bounding box center [270, 210] width 529 height 551
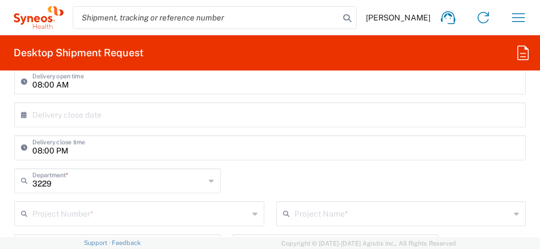
scroll to position [511, 0]
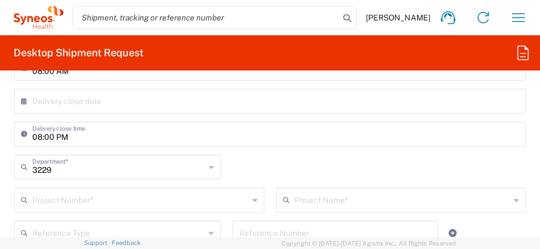
click at [89, 196] on input "text" at bounding box center [140, 199] width 216 height 20
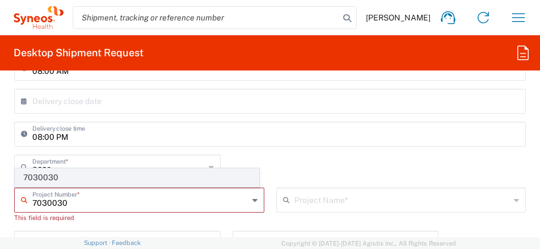
type input "7030030"
click at [52, 178] on span "7030030" at bounding box center [136, 178] width 243 height 18
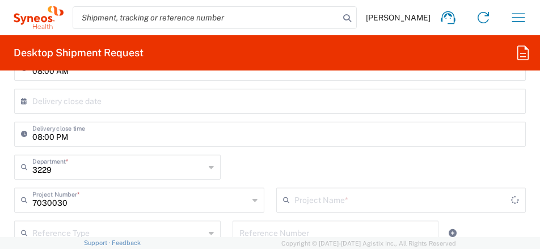
type input "Swedish 7030030"
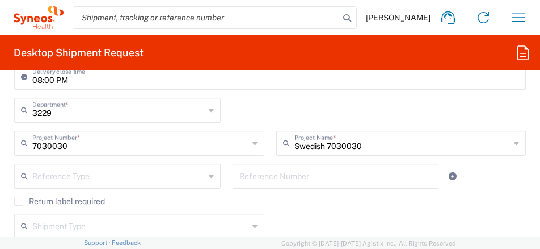
scroll to position [624, 0]
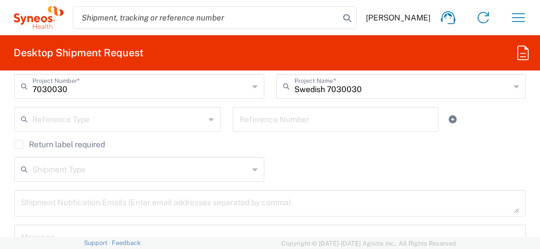
click at [93, 172] on input "text" at bounding box center [140, 168] width 216 height 20
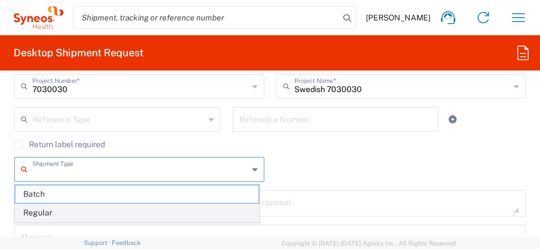
click at [47, 213] on span "Regular" at bounding box center [136, 213] width 243 height 18
type input "Regular"
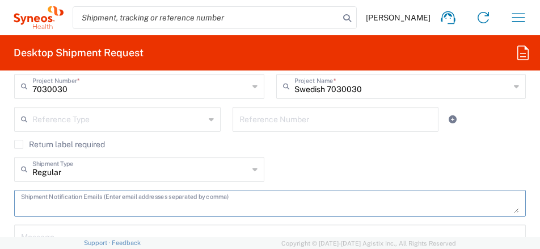
click at [140, 204] on textarea at bounding box center [270, 203] width 498 height 20
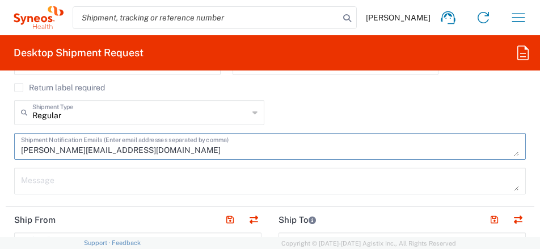
scroll to position [795, 0]
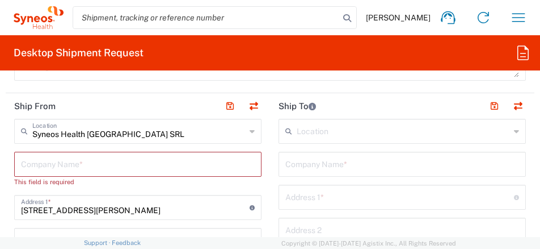
type textarea "[PERSON_NAME][EMAIL_ADDRESS][DOMAIN_NAME]"
click at [53, 167] on input "text" at bounding box center [138, 163] width 234 height 20
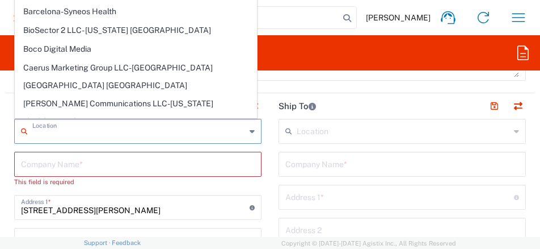
drag, startPoint x: 124, startPoint y: 135, endPoint x: 13, endPoint y: 138, distance: 111.3
type input "Syneos Health [GEOGRAPHIC_DATA] SRL"
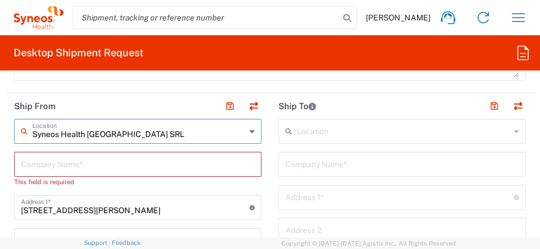
click at [41, 129] on input "Syneos Health [GEOGRAPHIC_DATA] SRL" at bounding box center [138, 130] width 213 height 20
click at [40, 158] on input "text" at bounding box center [138, 163] width 234 height 20
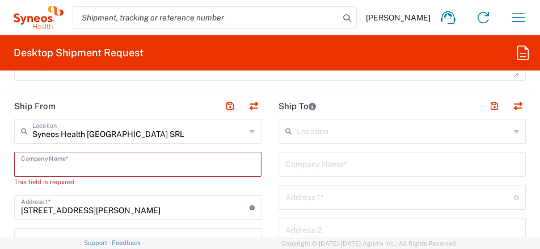
click at [120, 133] on input "Syneos Health [GEOGRAPHIC_DATA] SRL" at bounding box center [138, 130] width 213 height 20
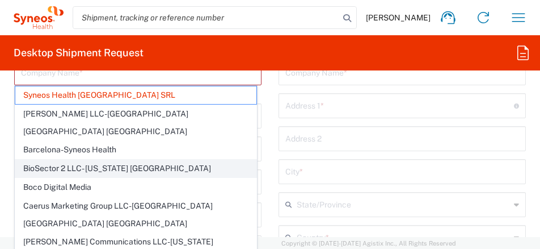
scroll to position [908, 0]
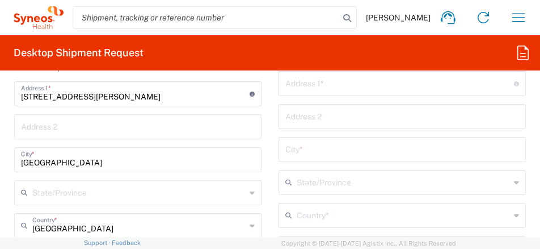
type input "Syneos Health [GEOGRAPHIC_DATA] SRL"
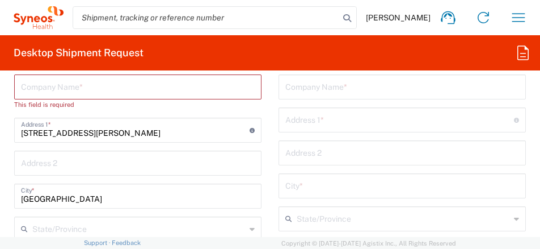
scroll to position [851, 0]
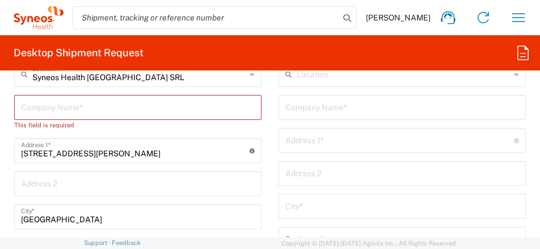
click at [54, 106] on input "text" at bounding box center [138, 106] width 234 height 20
type input "S"
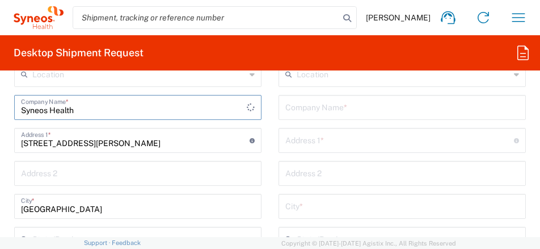
type input "Syneos Health"
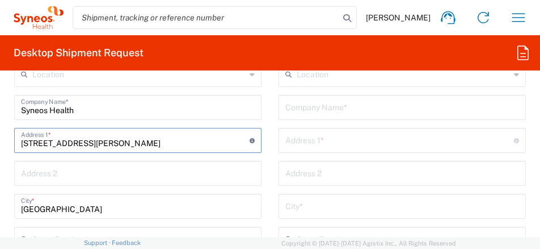
drag, startPoint x: 22, startPoint y: 144, endPoint x: 135, endPoint y: 141, distance: 113.0
click at [135, 141] on input "[STREET_ADDRESS][PERSON_NAME]" at bounding box center [135, 139] width 229 height 20
type input "[STREET_ADDRESS][PERSON_NAME]"
type input "[PERSON_NAME][EMAIL_ADDRESS][DOMAIN_NAME]"
type input "[GEOGRAPHIC_DATA]"
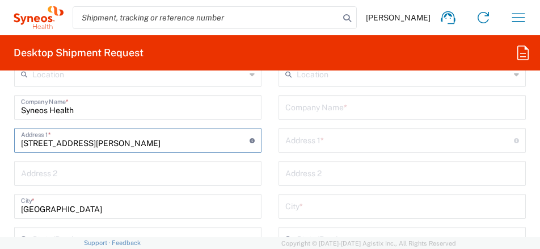
type input "333716475"
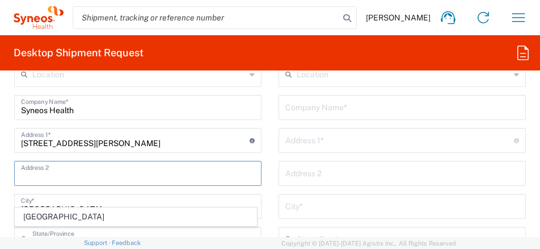
drag, startPoint x: 88, startPoint y: 177, endPoint x: 96, endPoint y: 190, distance: 16.1
click at [88, 177] on input "text" at bounding box center [138, 172] width 234 height 20
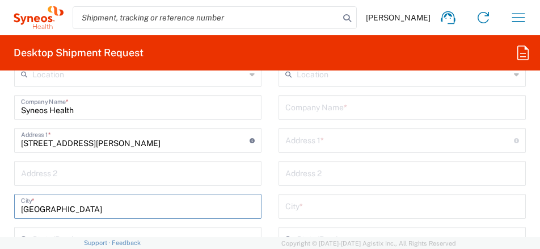
drag, startPoint x: 66, startPoint y: 209, endPoint x: 0, endPoint y: 213, distance: 66.0
click at [0, 215] on html "[PERSON_NAME] Home Shipment estimator Shipment tracking Desktop shipment reques…" at bounding box center [270, 124] width 540 height 249
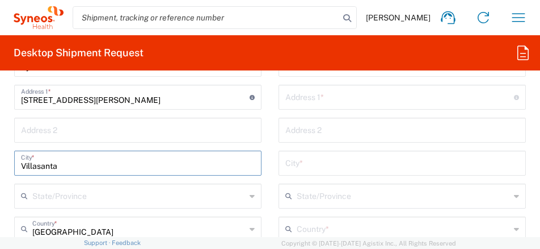
scroll to position [908, 0]
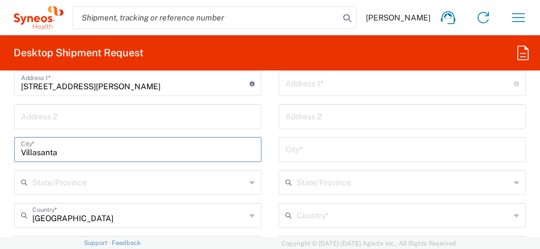
type input "Villasanta"
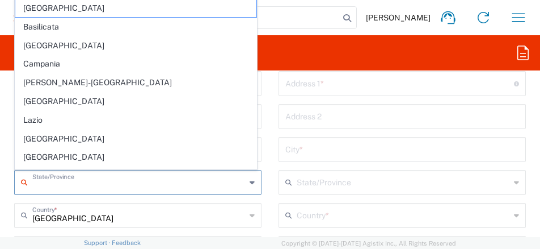
click at [121, 184] on input "text" at bounding box center [138, 181] width 213 height 20
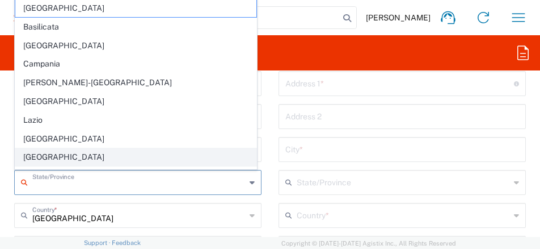
click at [37, 158] on span "[GEOGRAPHIC_DATA]" at bounding box center [135, 157] width 241 height 18
type input "[GEOGRAPHIC_DATA]"
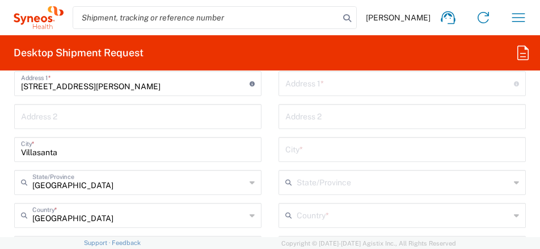
scroll to position [965, 0]
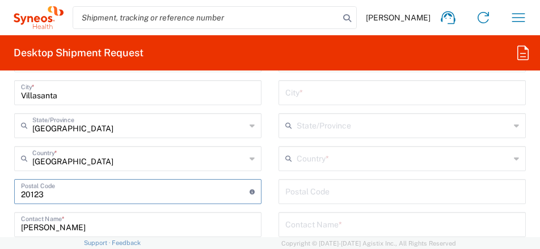
drag, startPoint x: 45, startPoint y: 198, endPoint x: 14, endPoint y: 195, distance: 32.0
click at [15, 195] on div "Postal Code Enter Postal Code here" at bounding box center [137, 191] width 247 height 25
type input "20852"
click at [49, 207] on div "Location [PERSON_NAME] LLC-[GEOGRAPHIC_DATA] [GEOGRAPHIC_DATA] [GEOGRAPHIC_DATA…" at bounding box center [137, 219] width 247 height 543
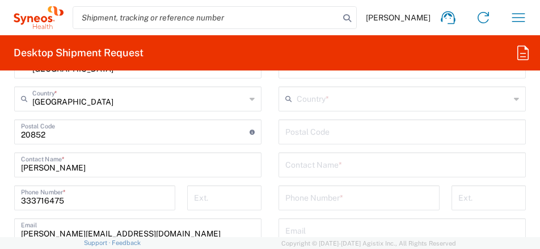
scroll to position [1078, 0]
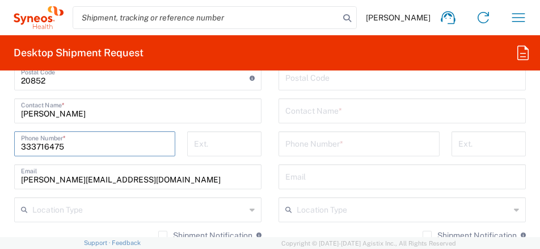
drag, startPoint x: 82, startPoint y: 147, endPoint x: 123, endPoint y: 150, distance: 41.0
click at [82, 147] on input "333716475" at bounding box center [95, 143] width 148 height 20
click at [7, 150] on main "Location [PERSON_NAME] LLC-[GEOGRAPHIC_DATA] [GEOGRAPHIC_DATA] [GEOGRAPHIC_DATA…" at bounding box center [138, 106] width 264 height 543
click at [73, 145] on input "333716475" at bounding box center [95, 143] width 148 height 20
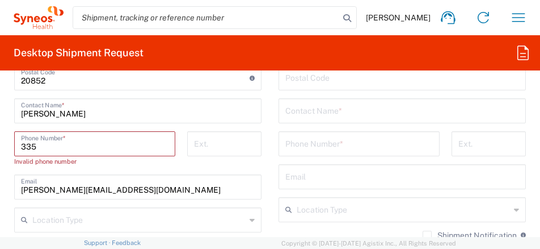
type input "335424007"
type input "[PERSON_NAME] [PERSON_NAME]"
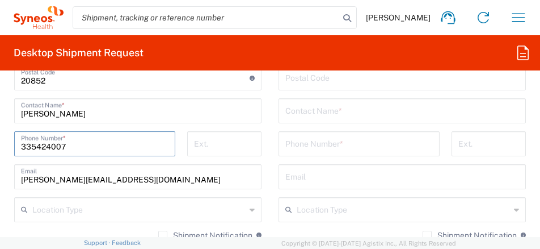
scroll to position [1135, 0]
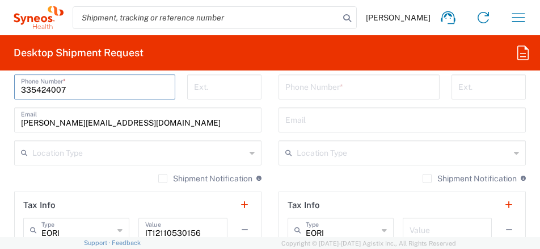
click at [154, 154] on input "text" at bounding box center [138, 152] width 213 height 20
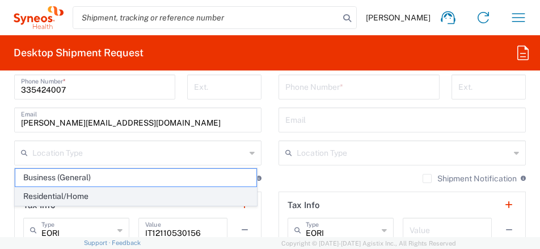
click at [48, 194] on span "Residential/Home" at bounding box center [135, 196] width 241 height 18
type input "Residential/Home"
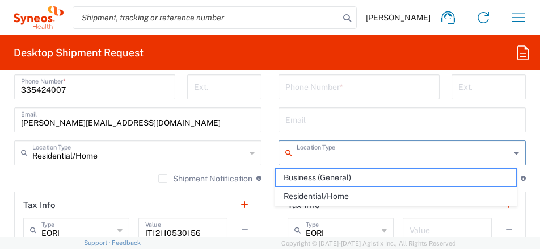
click at [353, 153] on input "text" at bounding box center [403, 152] width 213 height 20
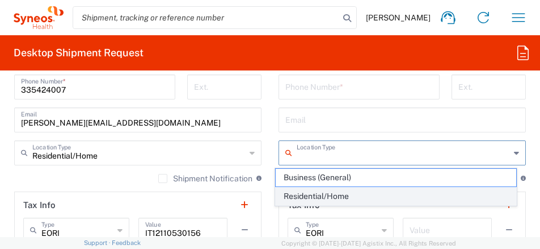
click at [326, 191] on span "Residential/Home" at bounding box center [396, 196] width 241 height 18
type input "Residential/Home"
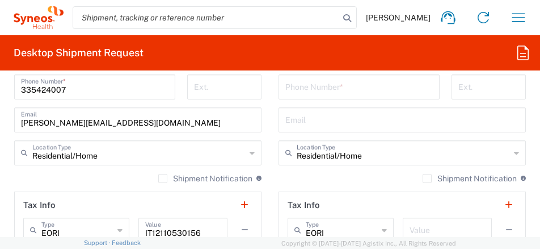
click at [312, 126] on input "text" at bounding box center [402, 119] width 234 height 20
type input "[EMAIL_ADDRESS][DOMAIN_NAME]"
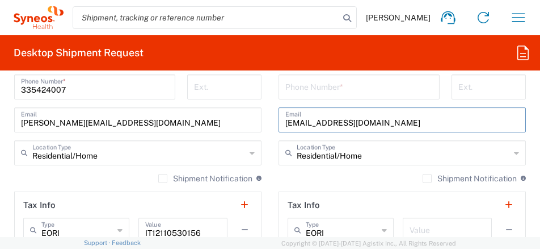
type input "Syneos Health"
type input "[STREET_ADDRESS][PERSON_NAME]"
type input "[GEOGRAPHIC_DATA]"
type input "00138"
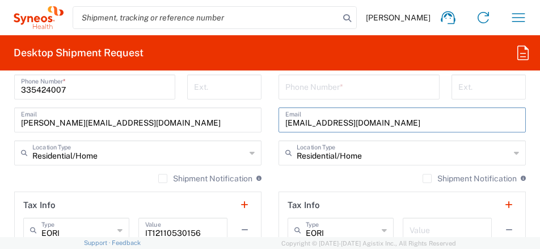
type input "[PHONE_NUMBER]"
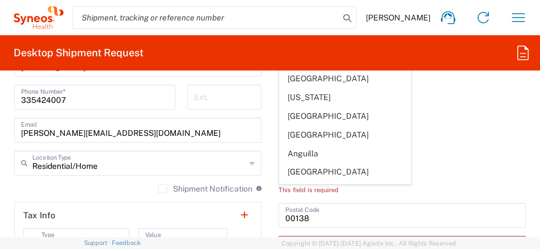
type input "Residential/Home"
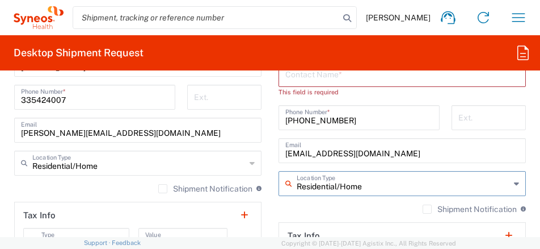
scroll to position [918, 0]
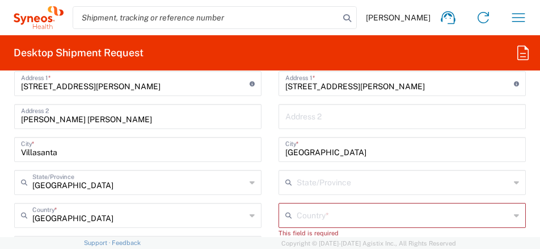
click at [352, 180] on input "text" at bounding box center [403, 181] width 213 height 20
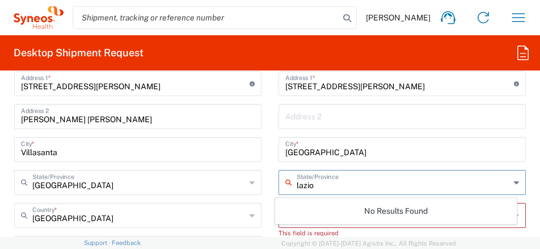
click at [344, 183] on input "lazio" at bounding box center [403, 181] width 213 height 20
type input "lazio"
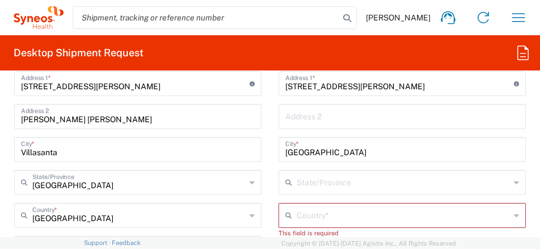
scroll to position [975, 0]
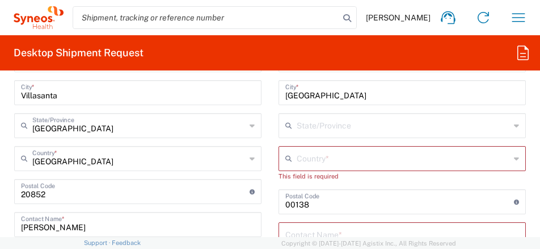
click at [321, 159] on agx-dropdown-input "Country * [GEOGRAPHIC_DATA]" at bounding box center [402, 158] width 247 height 25
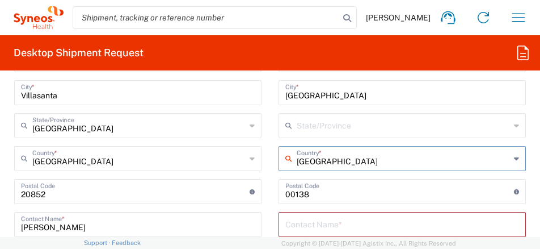
type input "[GEOGRAPHIC_DATA]"
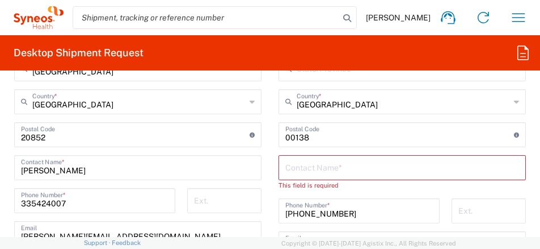
click at [320, 171] on input "text" at bounding box center [402, 167] width 234 height 20
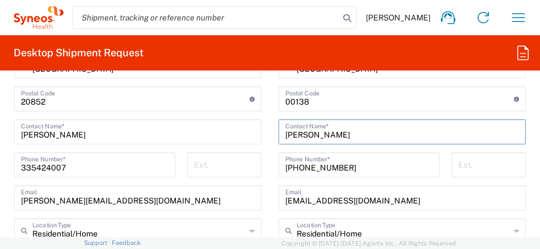
scroll to position [1089, 0]
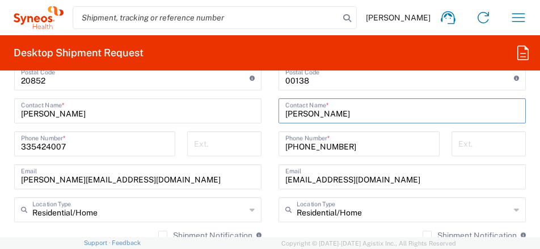
type input "[PERSON_NAME]"
click at [29, 228] on div "Location [PERSON_NAME] LLC-[GEOGRAPHIC_DATA] [GEOGRAPHIC_DATA] [GEOGRAPHIC_DATA…" at bounding box center [137, 106] width 247 height 543
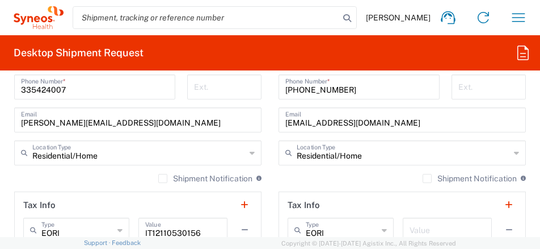
click at [158, 180] on label "Shipment Notification" at bounding box center [205, 178] width 94 height 9
click at [163, 178] on input "Shipment Notification" at bounding box center [163, 178] width 0 height 0
click at [423, 180] on label "Shipment Notification" at bounding box center [470, 178] width 94 height 9
click at [427, 178] on input "Shipment Notification" at bounding box center [427, 178] width 0 height 0
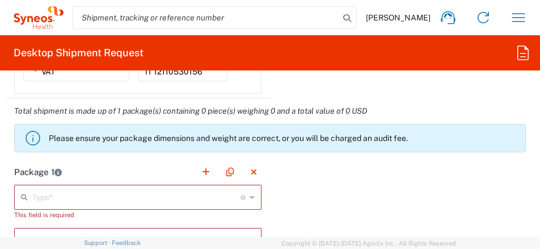
scroll to position [1429, 0]
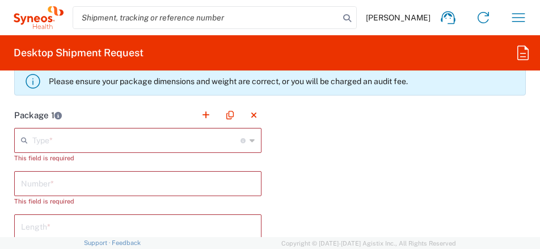
click at [83, 144] on input "text" at bounding box center [136, 139] width 208 height 20
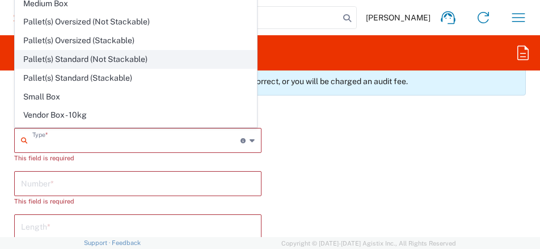
scroll to position [35, 0]
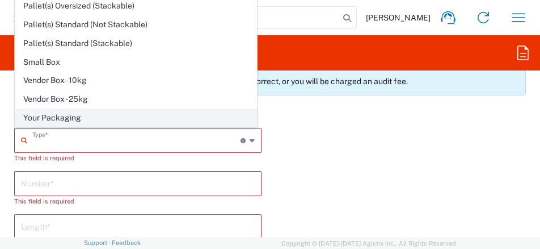
click at [64, 115] on span "Your Packaging" at bounding box center [135, 118] width 241 height 18
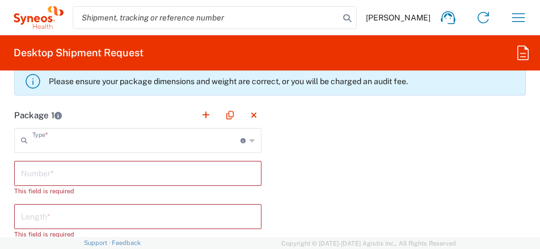
type input "Your Packaging"
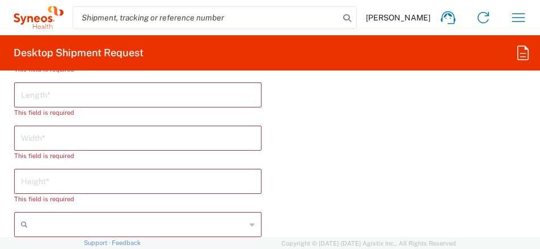
scroll to position [1599, 0]
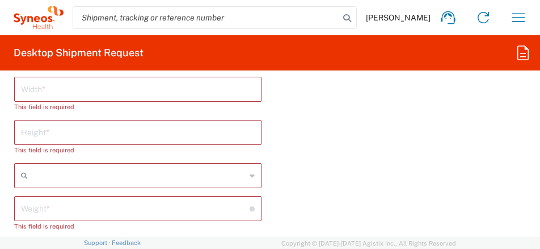
click at [54, 134] on input "number" at bounding box center [138, 131] width 234 height 20
click at [44, 177] on input "text" at bounding box center [138, 175] width 213 height 18
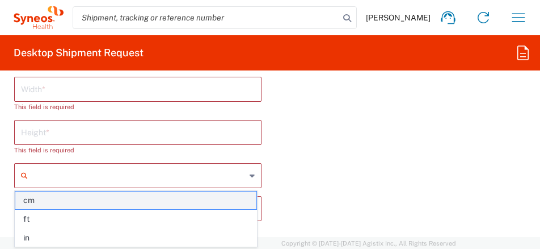
click at [35, 204] on span "cm" at bounding box center [135, 200] width 241 height 18
type input "cm"
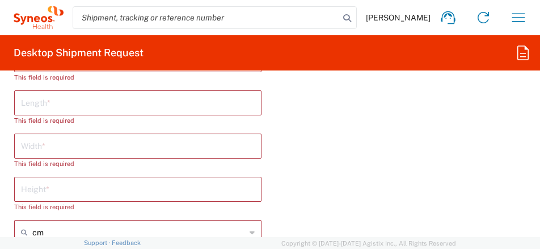
scroll to position [1486, 0]
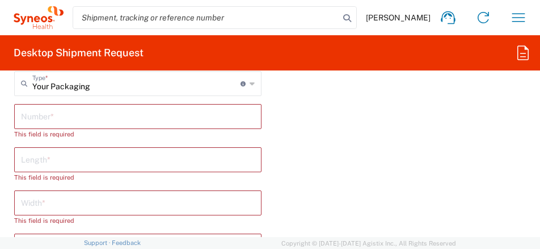
click at [57, 121] on input "text" at bounding box center [138, 116] width 234 height 20
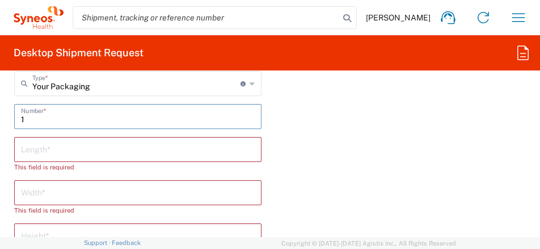
type input "1"
click at [45, 149] on input "number" at bounding box center [138, 148] width 234 height 20
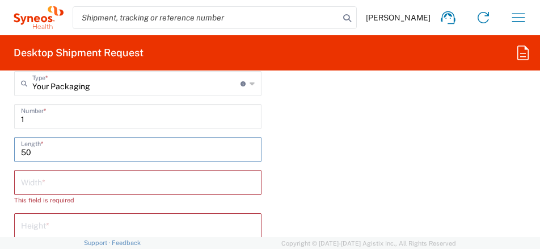
type input "50"
click at [40, 181] on input "number" at bounding box center [138, 181] width 234 height 20
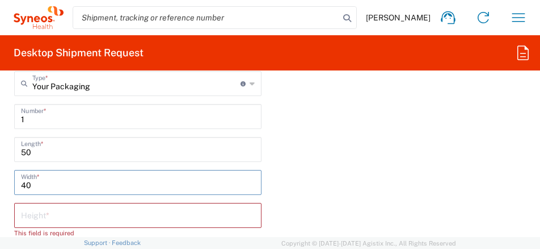
type input "40"
click at [79, 221] on input "number" at bounding box center [138, 214] width 234 height 20
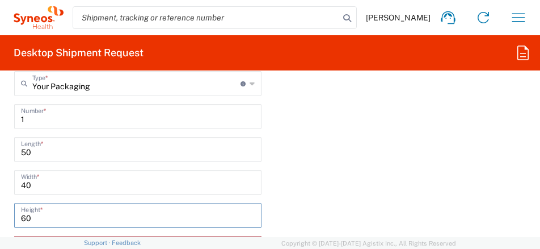
scroll to position [1599, 0]
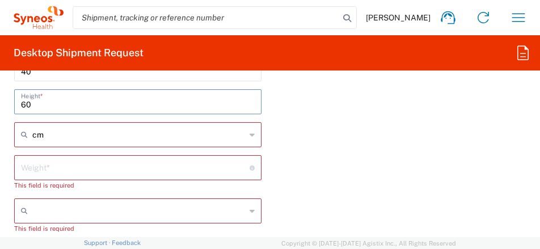
type input "60"
click at [62, 168] on input "number" at bounding box center [135, 167] width 229 height 20
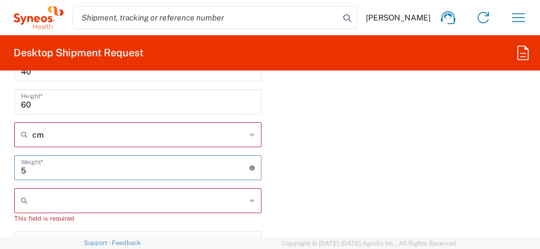
type input "5"
click at [37, 203] on input "text" at bounding box center [138, 200] width 213 height 18
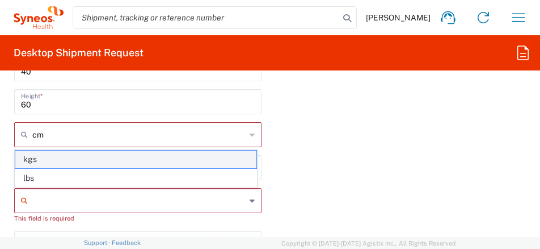
click at [41, 161] on span "kgs" at bounding box center [135, 159] width 241 height 18
type input "kgs"
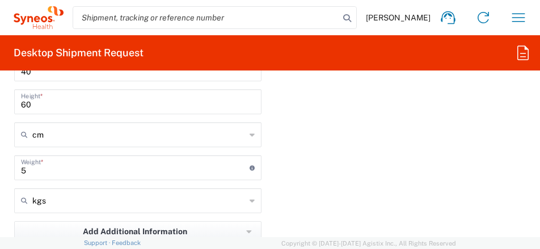
click at [358, 162] on div "Package 1 Your Packaging Type * Material used to package goods Envelope Large B…" at bounding box center [270, 122] width 529 height 381
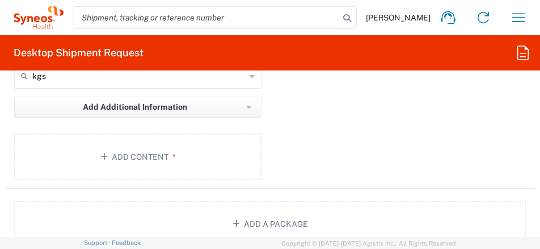
scroll to position [1713, 0]
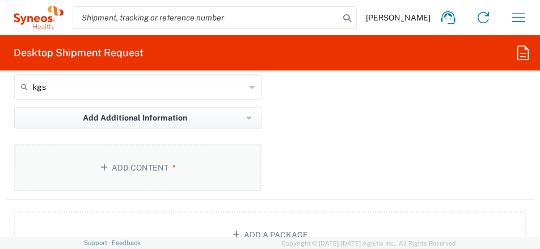
click at [133, 168] on button "Add Content *" at bounding box center [137, 167] width 247 height 47
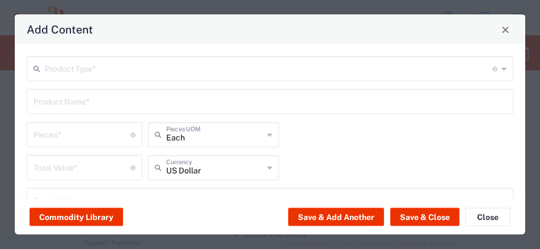
click at [110, 79] on div "Product Type * Document: Paper document generated internally by Syneos, a clien…" at bounding box center [270, 68] width 487 height 25
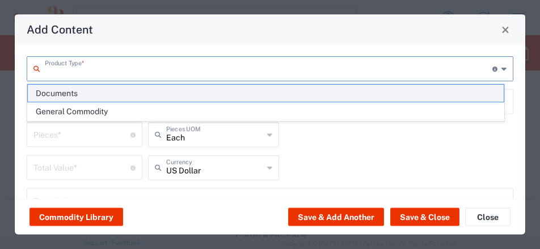
click at [73, 95] on span "Documents" at bounding box center [266, 94] width 476 height 18
type input "Documents"
type input "1"
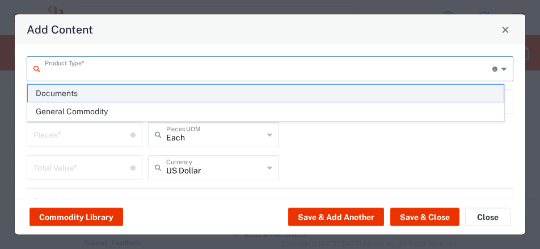
type textarea "Documents"
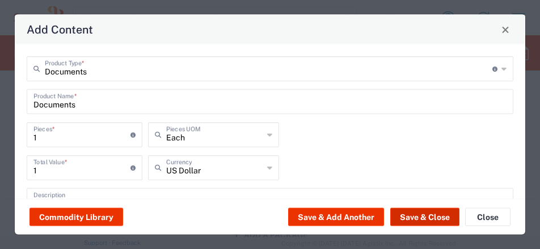
click at [422, 220] on button "Save & Close" at bounding box center [424, 217] width 69 height 18
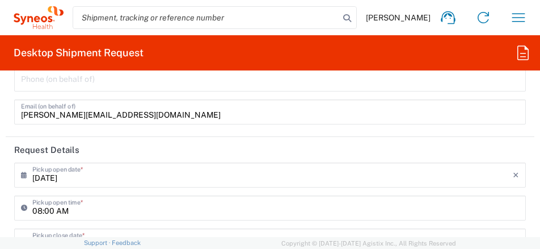
scroll to position [0, 0]
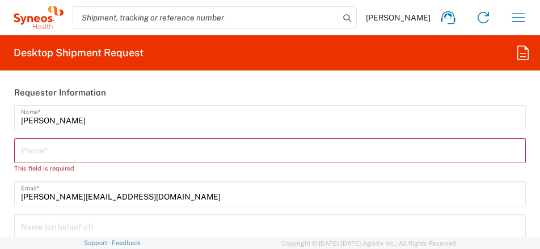
click at [71, 144] on input "tel" at bounding box center [270, 150] width 498 height 20
type input "335424007"
type input "none"
type input "[PERSON_NAME]"
click at [134, 169] on div "[PERSON_NAME] Name * [PHONE_NUMBER] Phone * This field is required [PERSON_NAME…" at bounding box center [271, 159] width 524 height 109
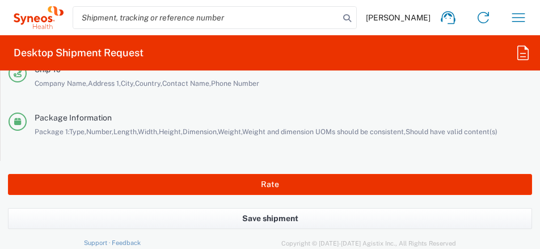
scroll to position [2673, 0]
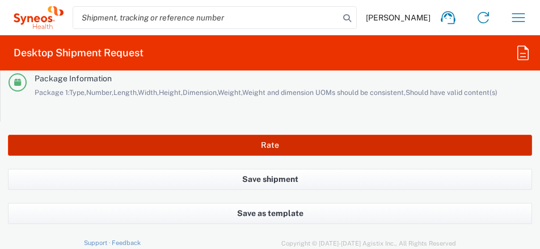
click at [256, 150] on button "Rate" at bounding box center [270, 145] width 524 height 21
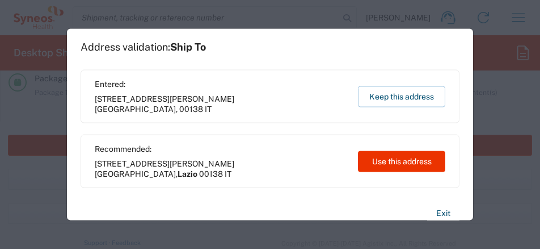
type input "7030030"
click at [407, 153] on button "Use this address" at bounding box center [401, 160] width 87 height 21
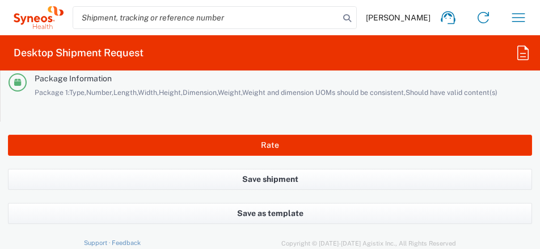
type input "Lazio"
type input "[GEOGRAPHIC_DATA]"
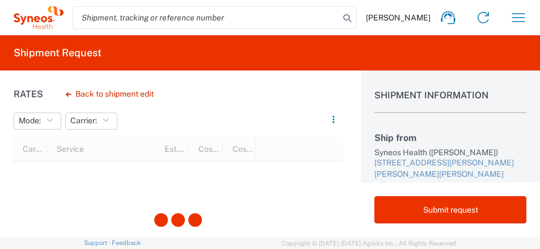
scroll to position [57, 0]
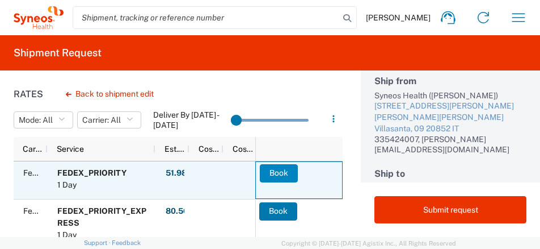
click at [267, 173] on button "Book" at bounding box center [279, 173] width 38 height 18
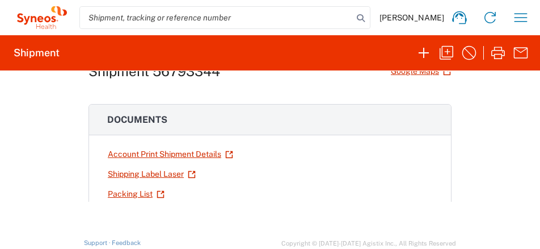
scroll to position [57, 0]
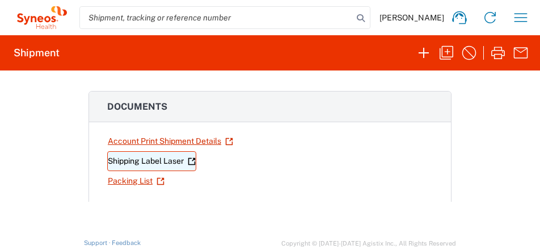
click at [128, 161] on link "Shipping Label Laser" at bounding box center [151, 161] width 89 height 20
